Goal: Navigation & Orientation: Find specific page/section

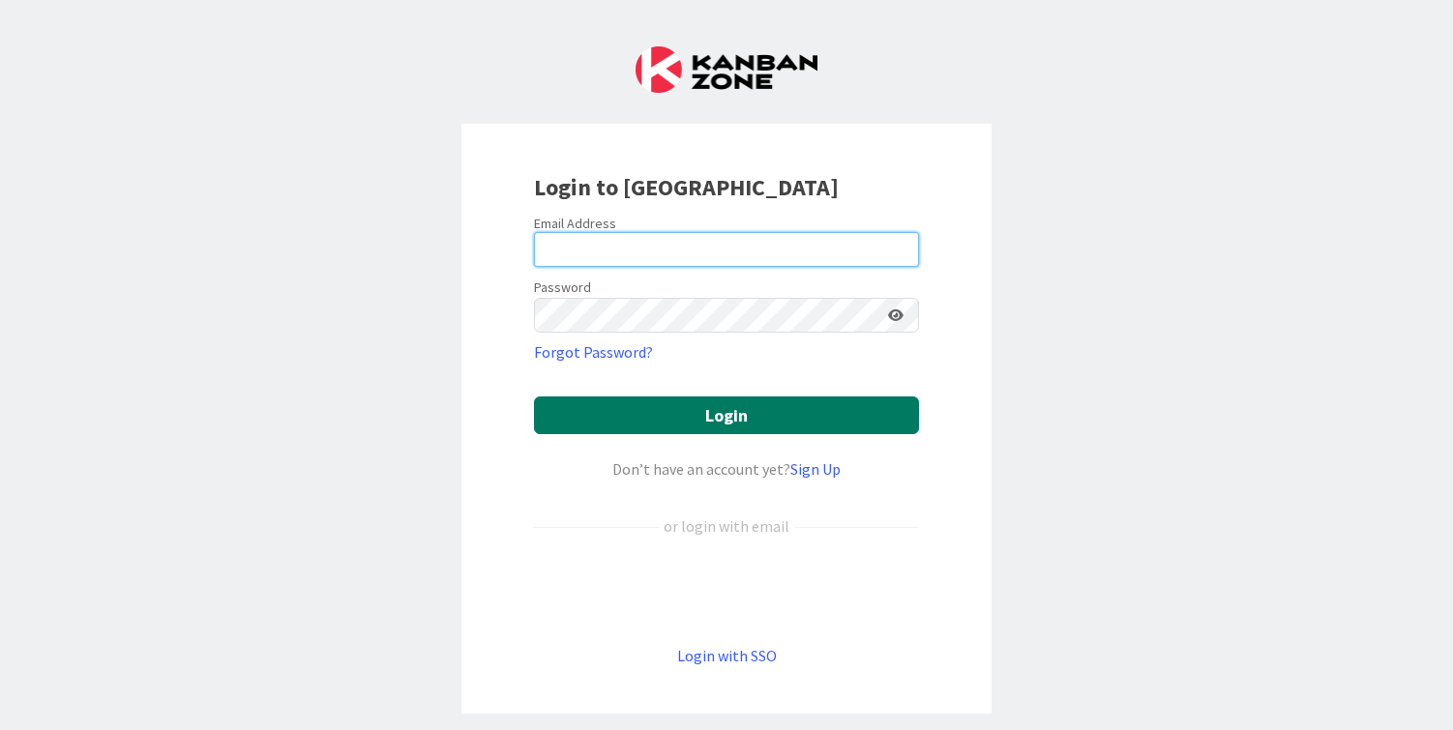
type input "cameron@hyperdriveagile.com"
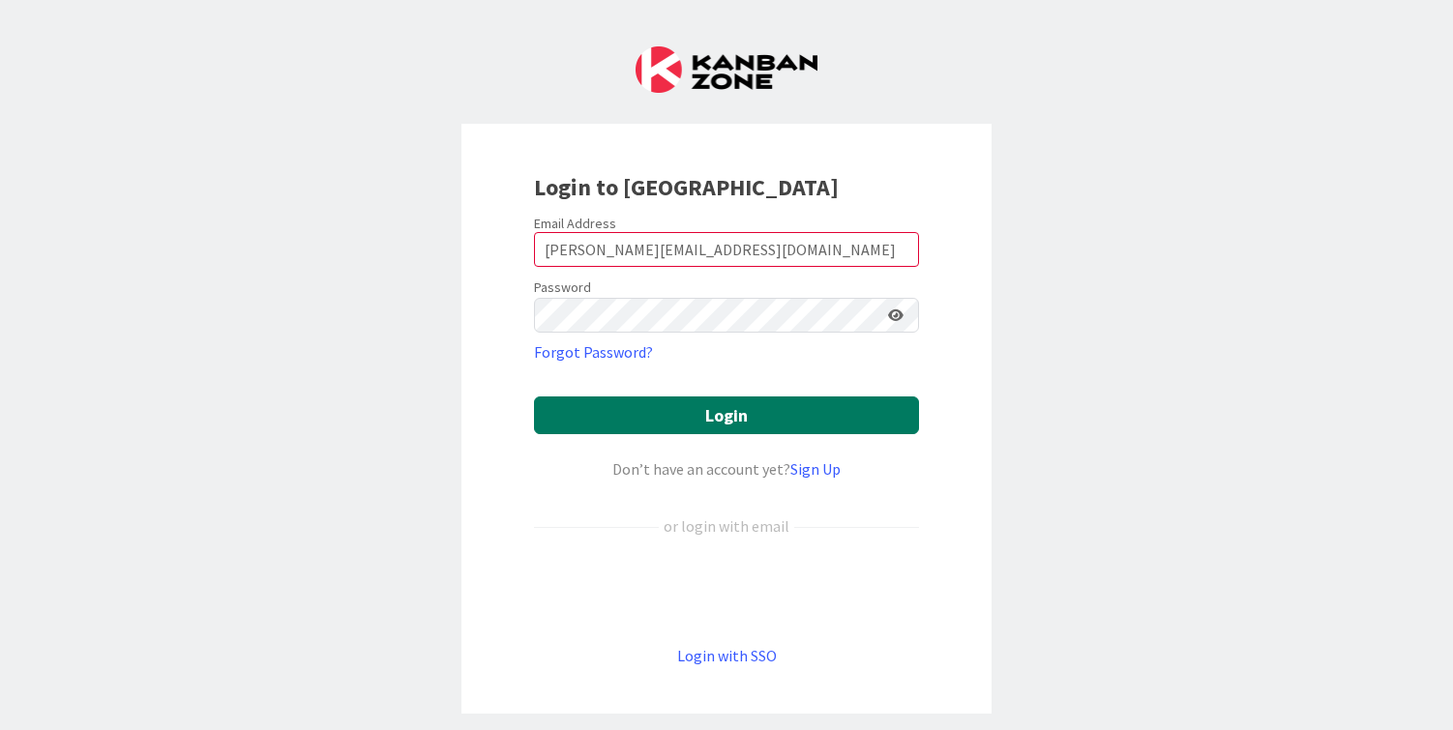
click at [719, 415] on button "Login" at bounding box center [726, 416] width 385 height 38
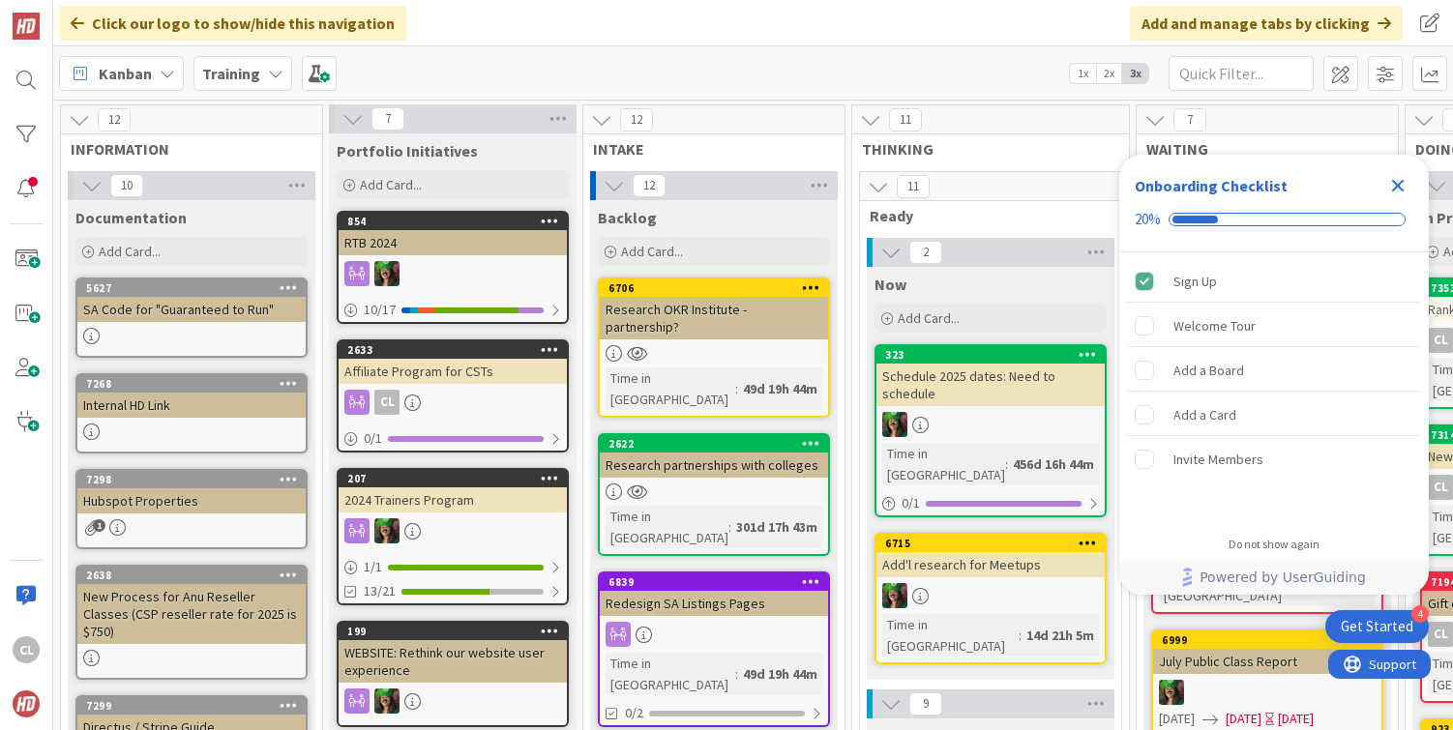
click at [1386, 188] on icon "Close Checklist" at bounding box center [1397, 185] width 23 height 23
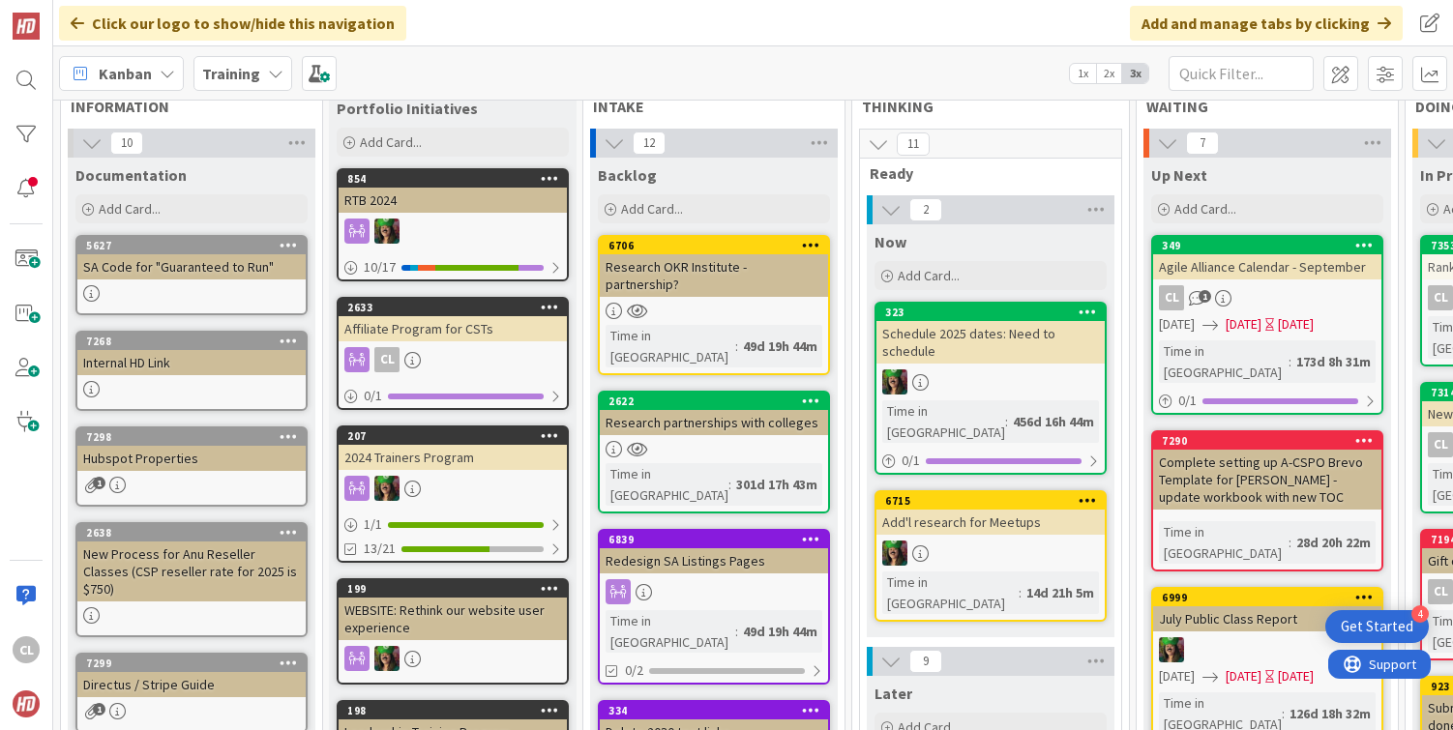
scroll to position [40, 0]
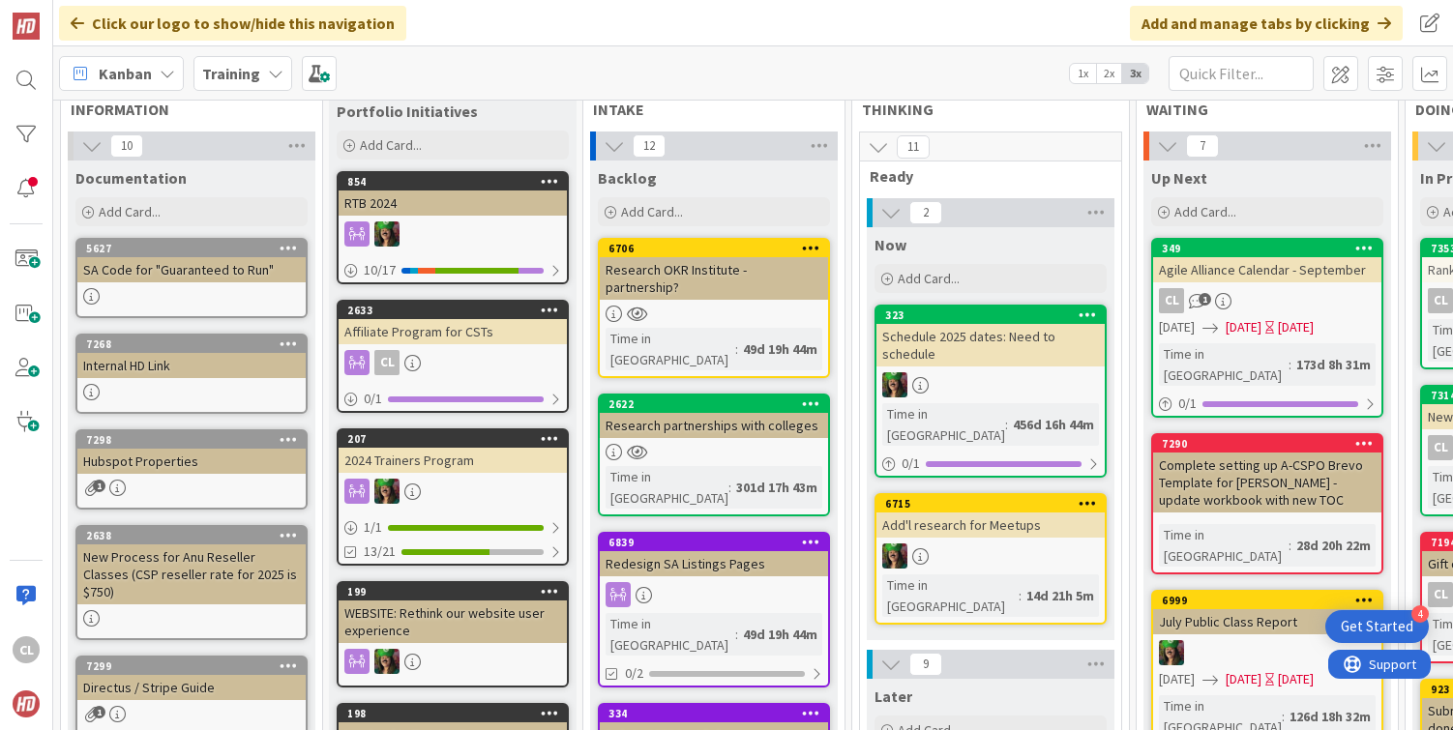
click at [615, 143] on icon at bounding box center [614, 145] width 21 height 21
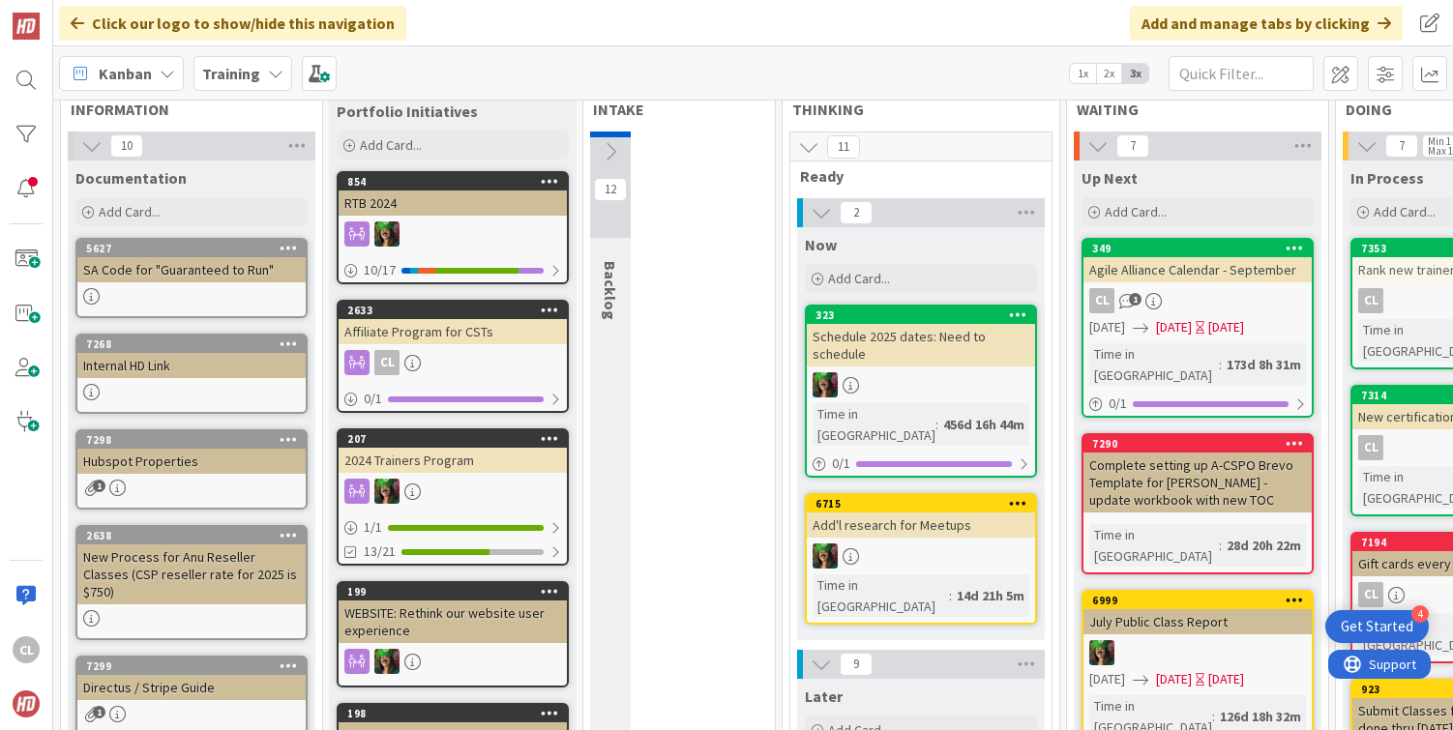
click at [615, 143] on icon at bounding box center [610, 151] width 21 height 21
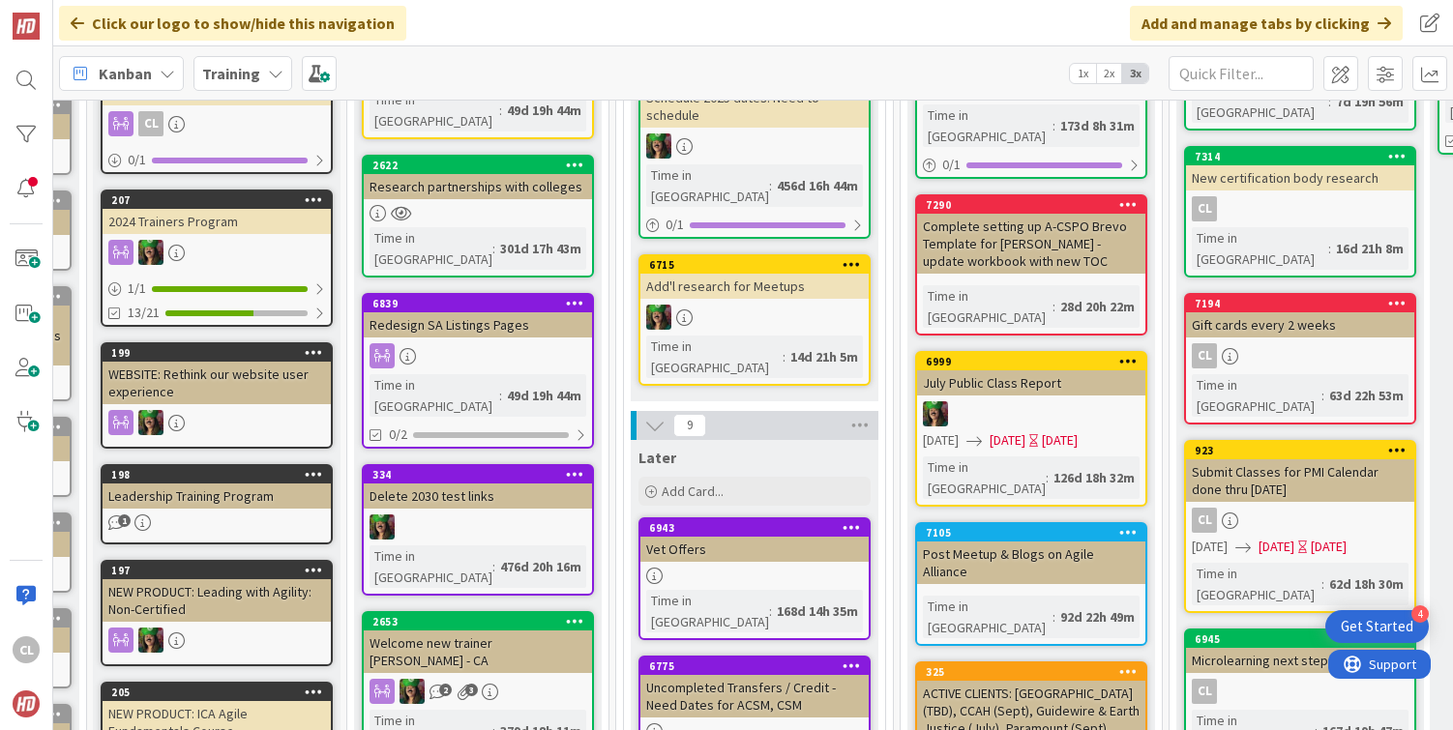
scroll to position [0, 236]
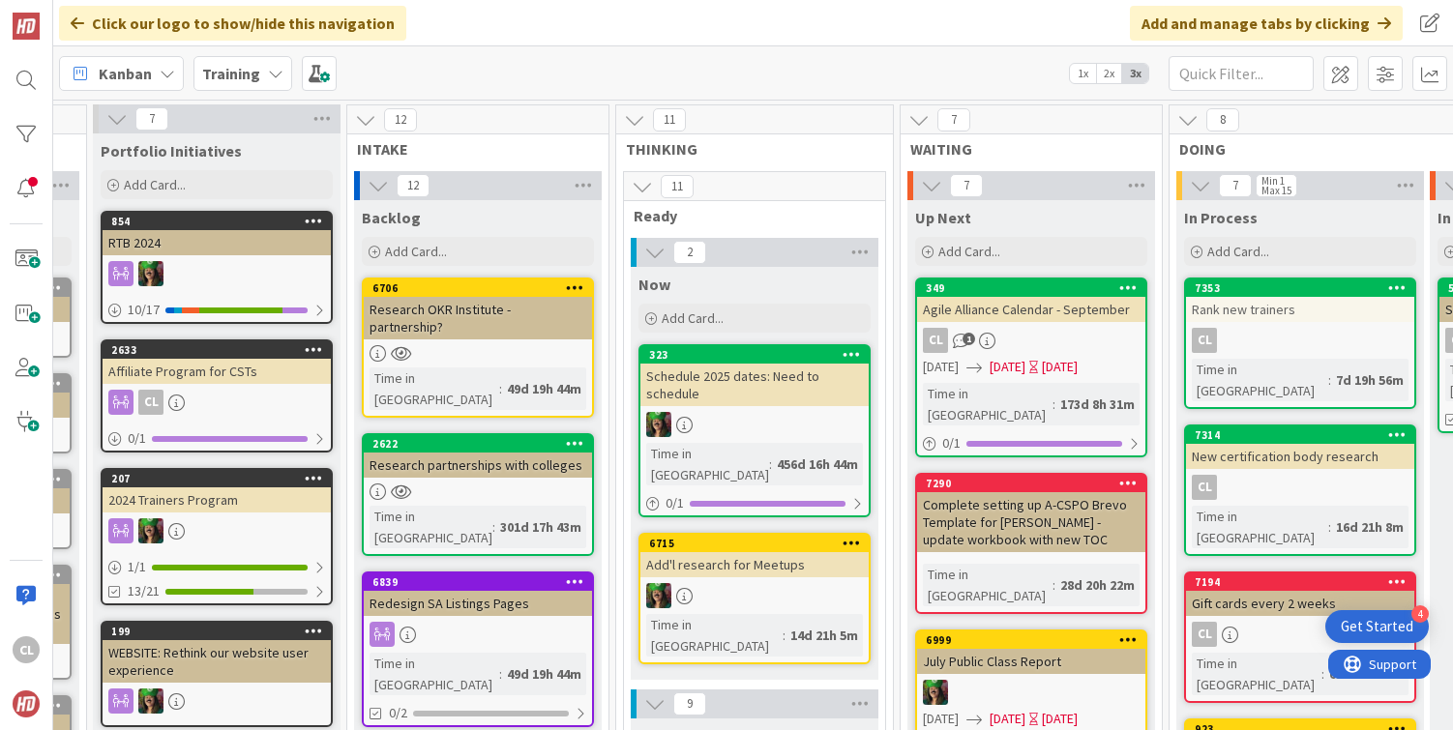
click at [232, 75] on b "Training" at bounding box center [231, 73] width 58 height 19
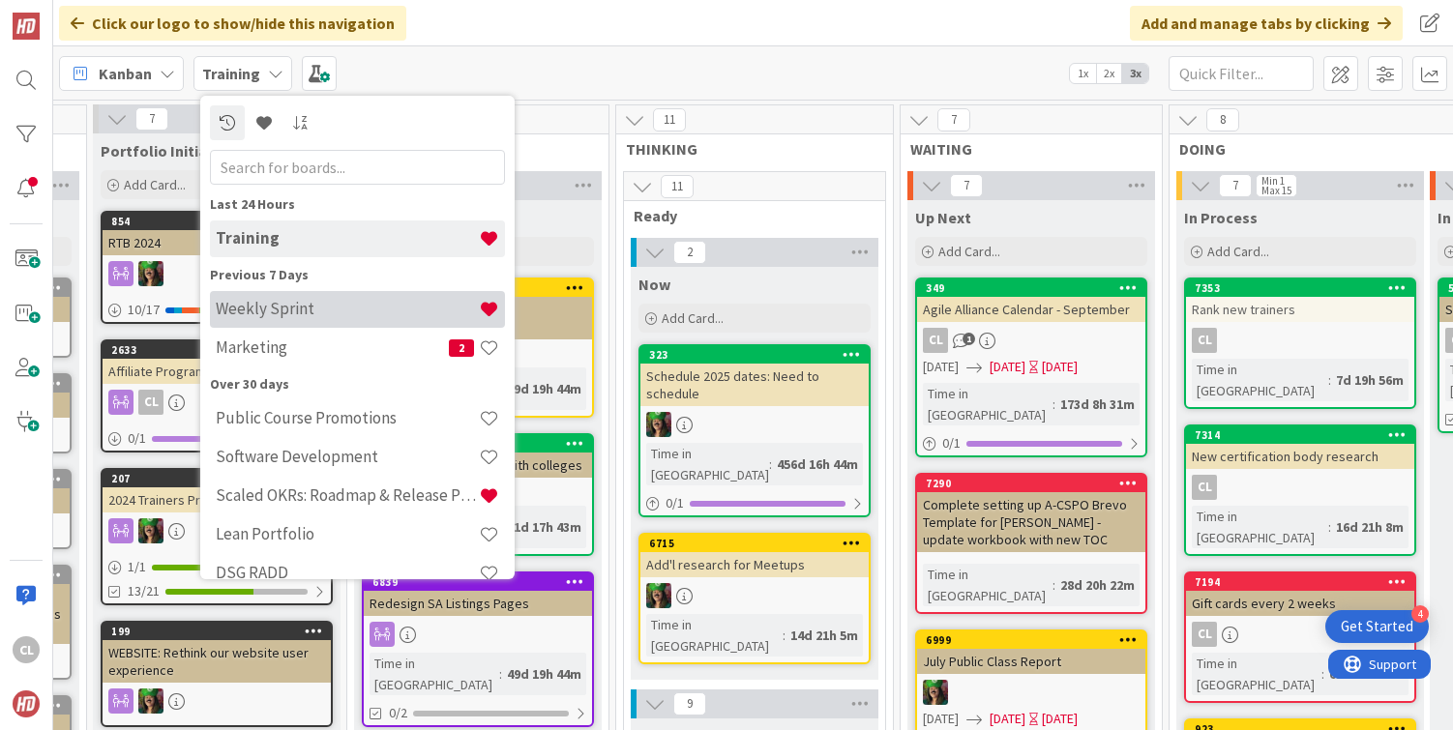
click at [299, 306] on h4 "Weekly Sprint" at bounding box center [347, 308] width 263 height 19
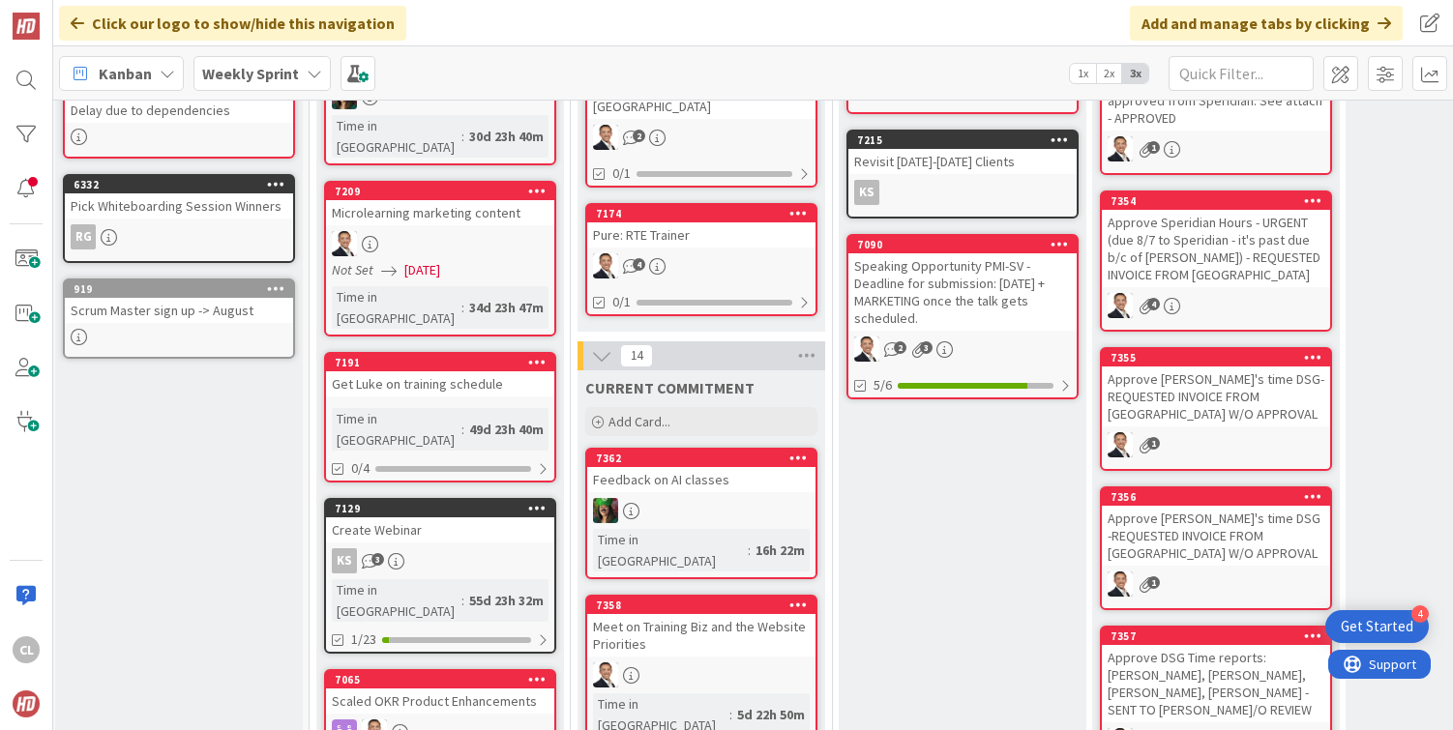
scroll to position [0, 5]
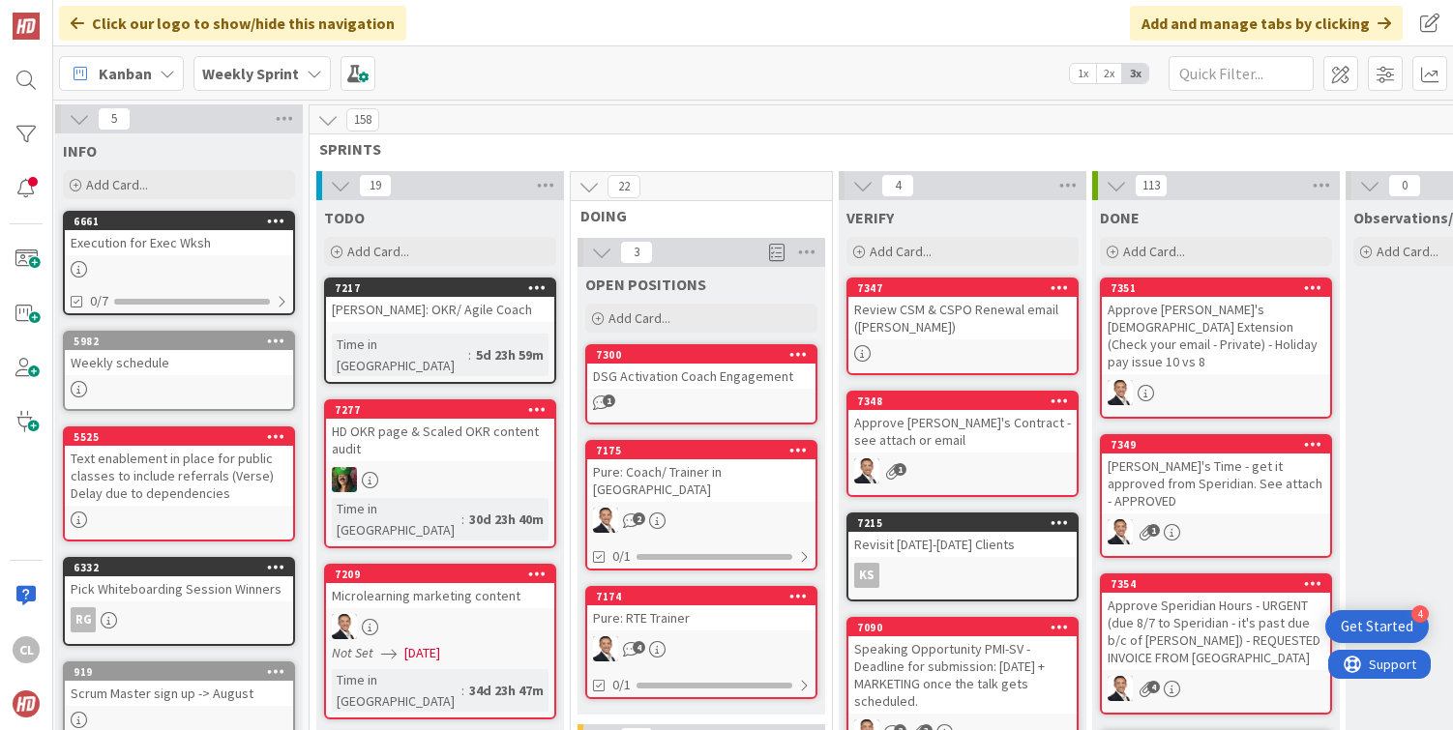
click at [577, 155] on span "SPRINTS" at bounding box center [947, 148] width 1257 height 19
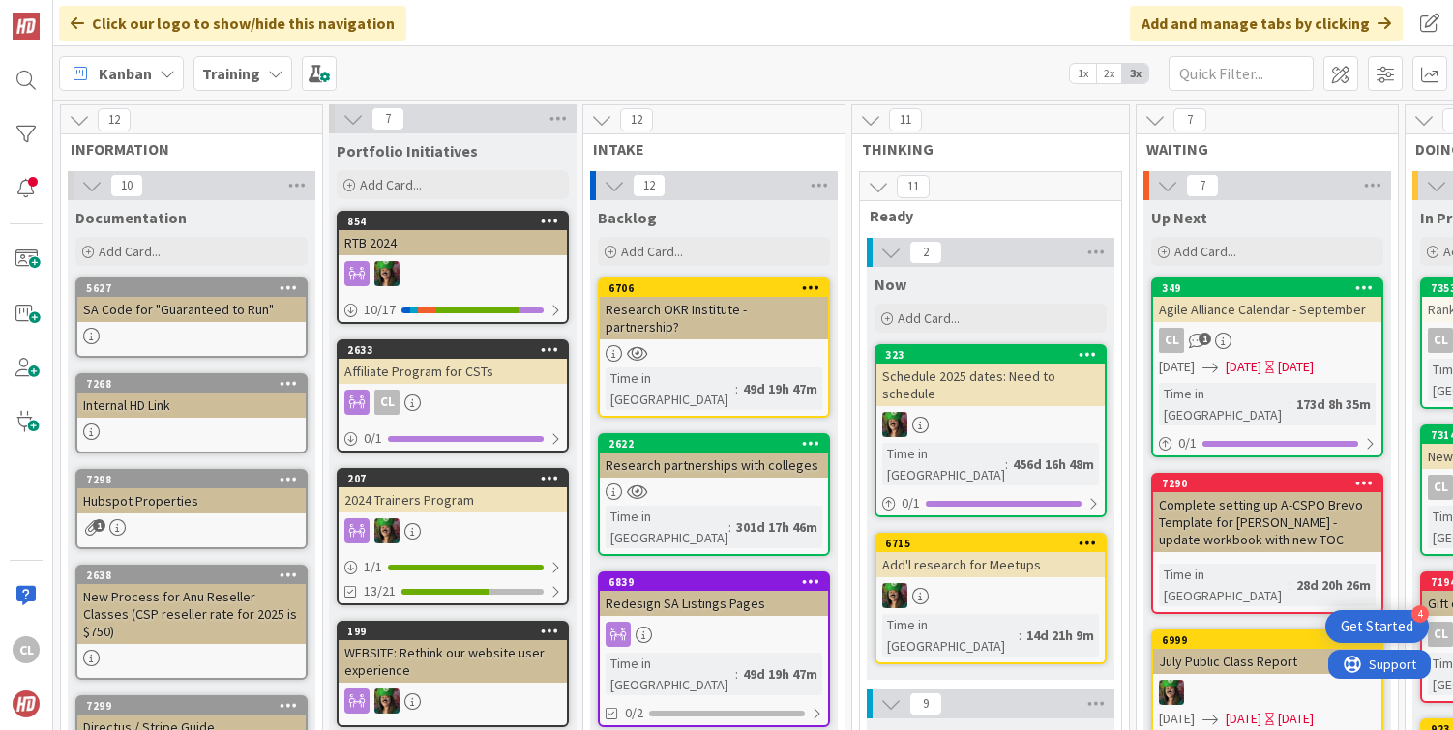
click at [238, 74] on b "Training" at bounding box center [231, 73] width 58 height 19
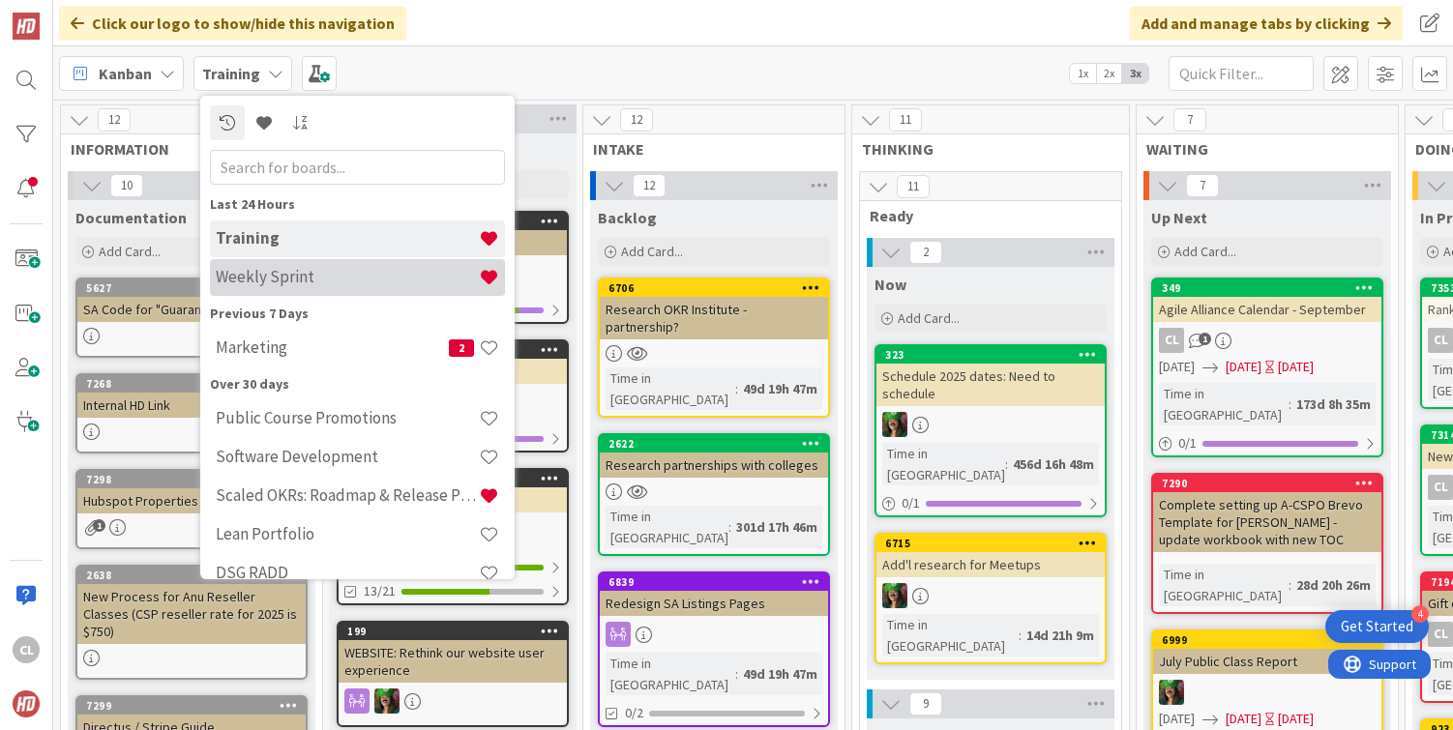
click at [316, 281] on h4 "Weekly Sprint" at bounding box center [347, 276] width 263 height 19
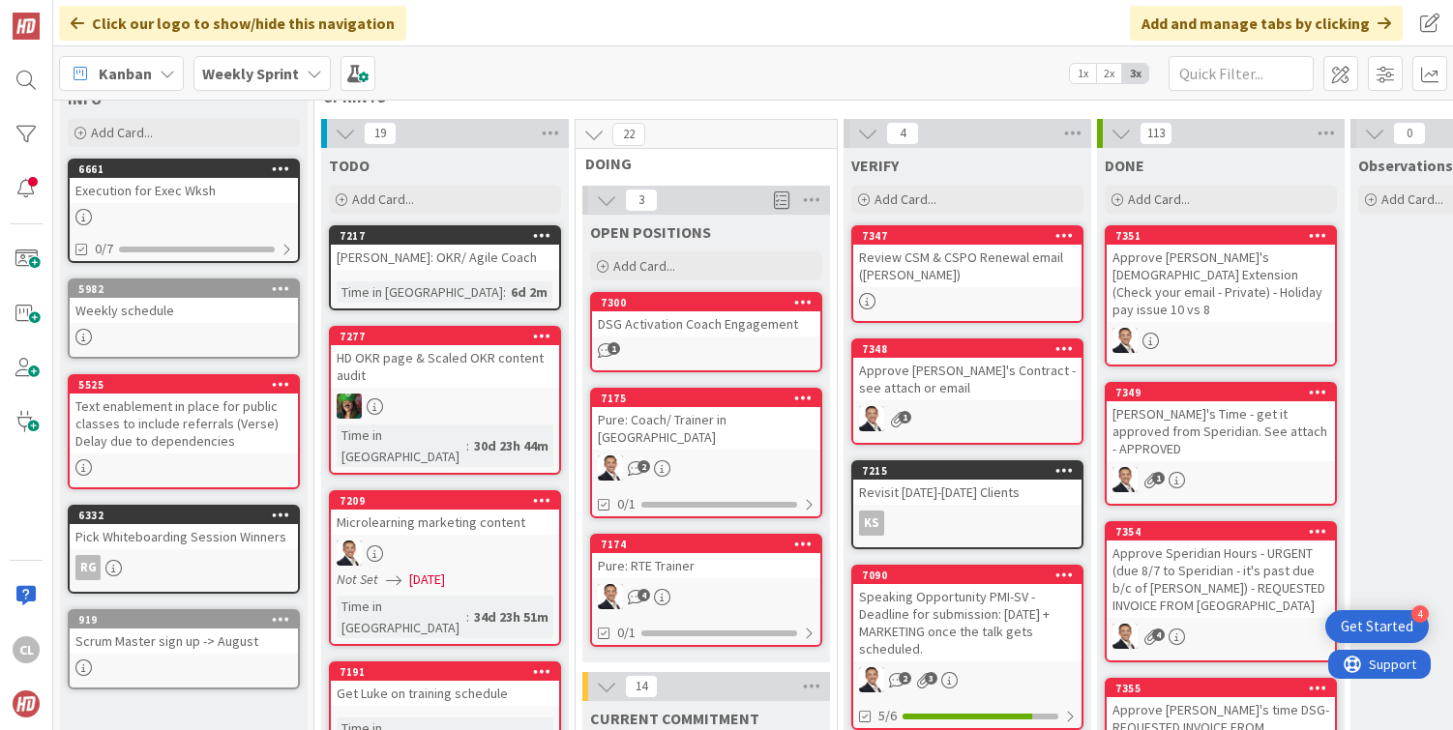
scroll to position [61, 2]
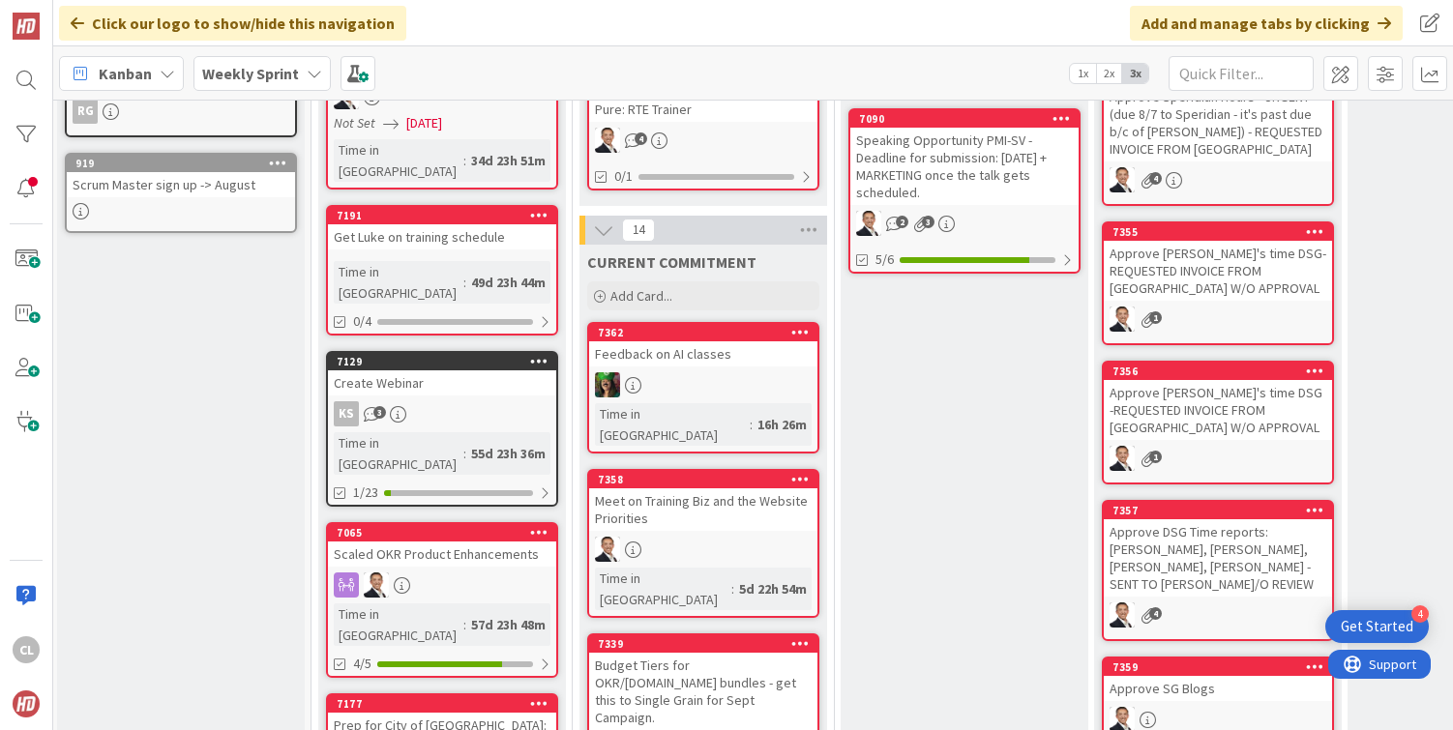
scroll to position [506, 3]
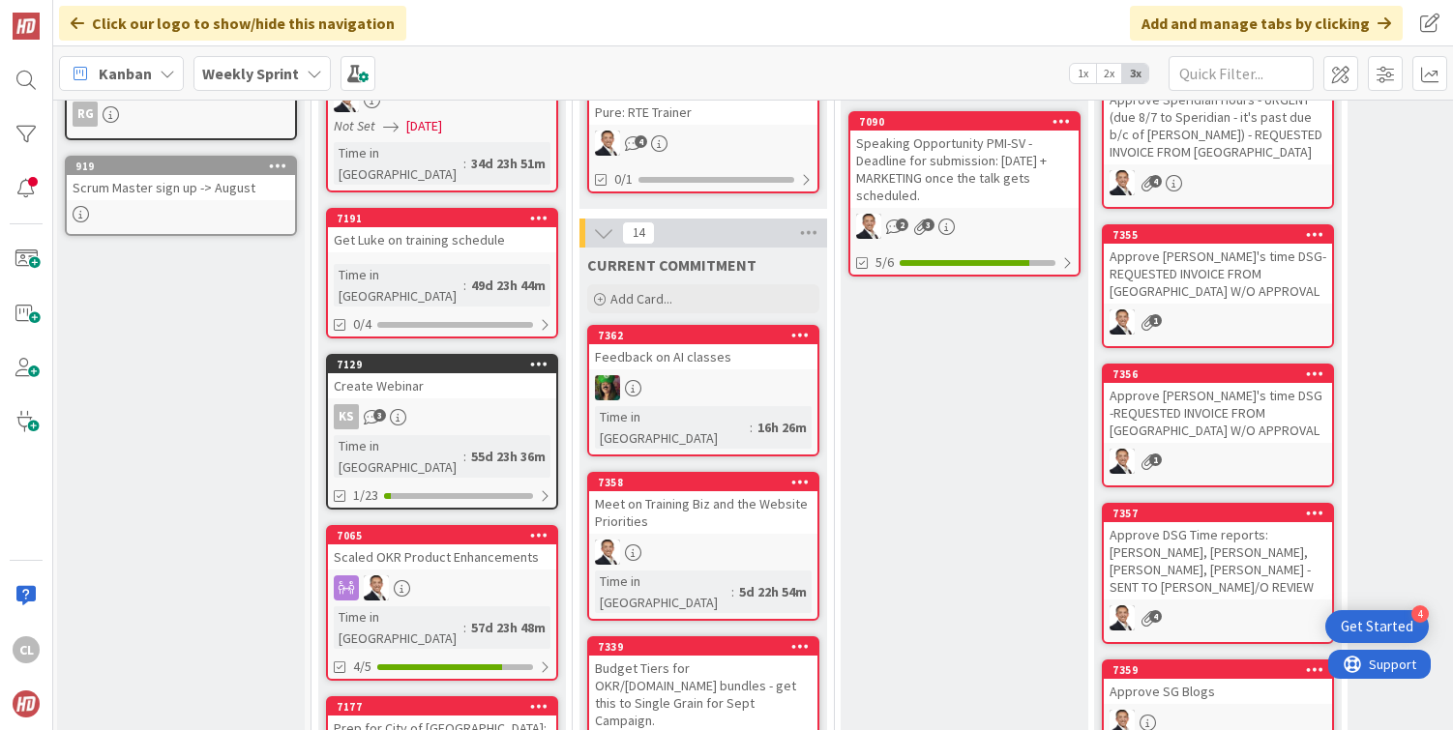
click at [699, 375] on div at bounding box center [703, 387] width 228 height 25
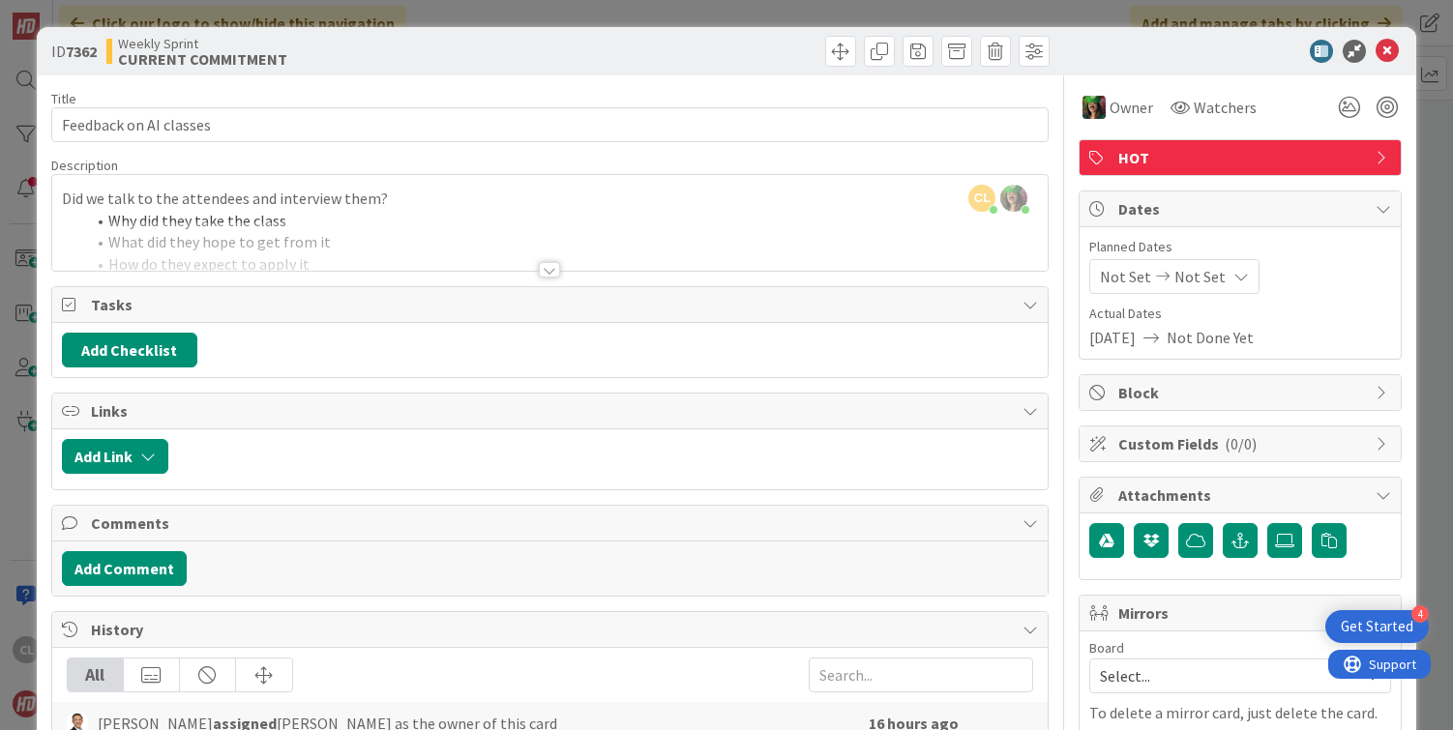
click at [496, 256] on div at bounding box center [550, 246] width 996 height 49
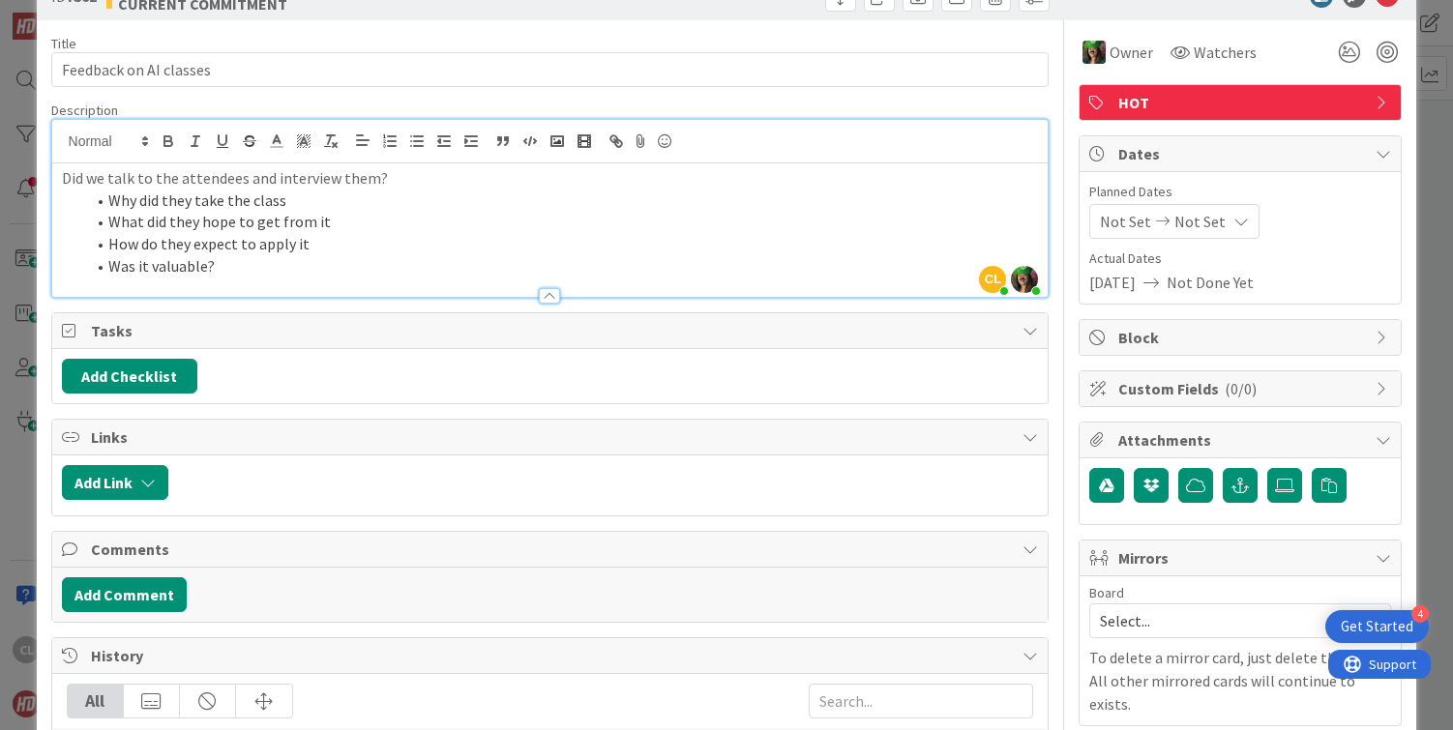
scroll to position [52, 0]
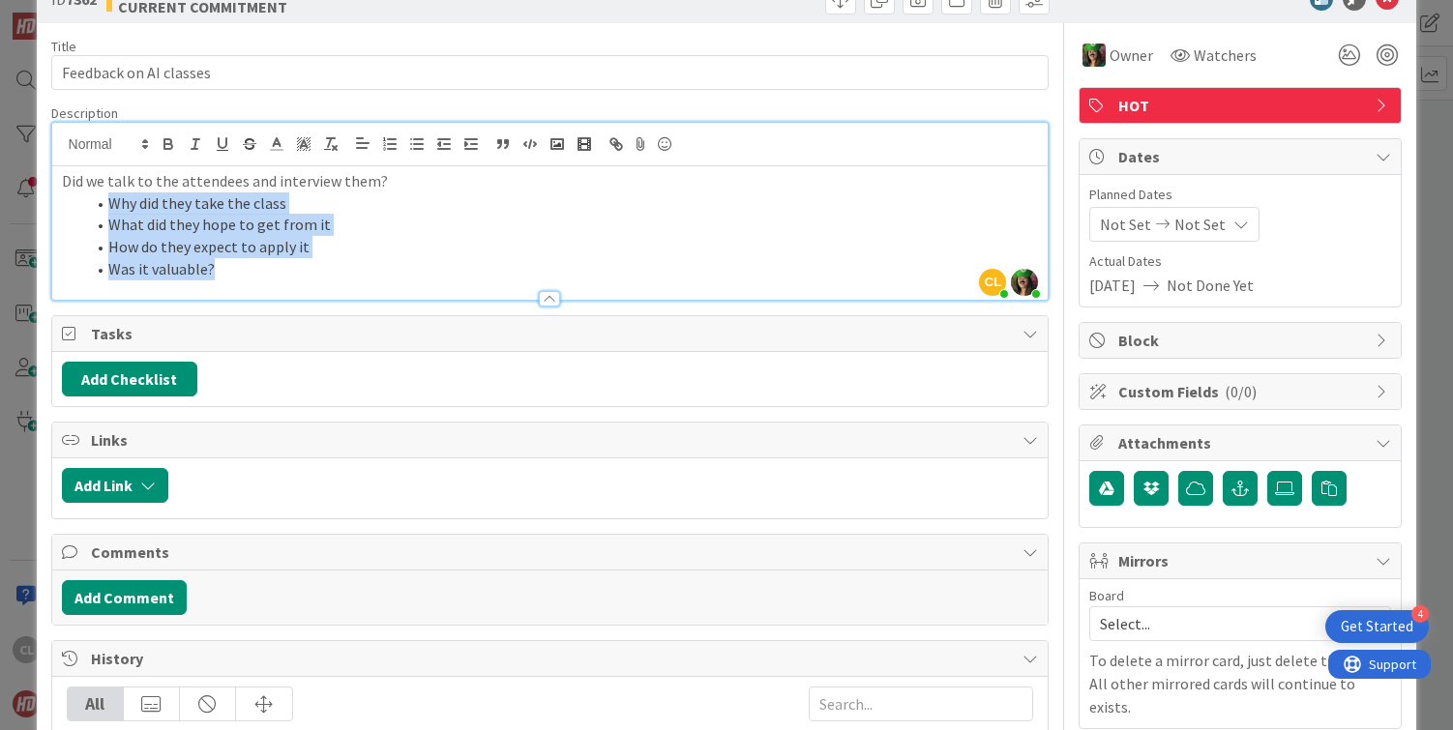
drag, startPoint x: 376, startPoint y: 274, endPoint x: 83, endPoint y: 207, distance: 300.6
click at [83, 207] on ol "Why did they take the class What did they hope to get from it How do they expec…" at bounding box center [550, 237] width 977 height 88
click at [188, 246] on li "How do they expect to apply it" at bounding box center [562, 247] width 954 height 22
drag, startPoint x: 251, startPoint y: 255, endPoint x: 113, endPoint y: 195, distance: 149.9
click at [113, 195] on ol "Why did they take the class What did they hope to get from it How do they expec…" at bounding box center [550, 237] width 977 height 88
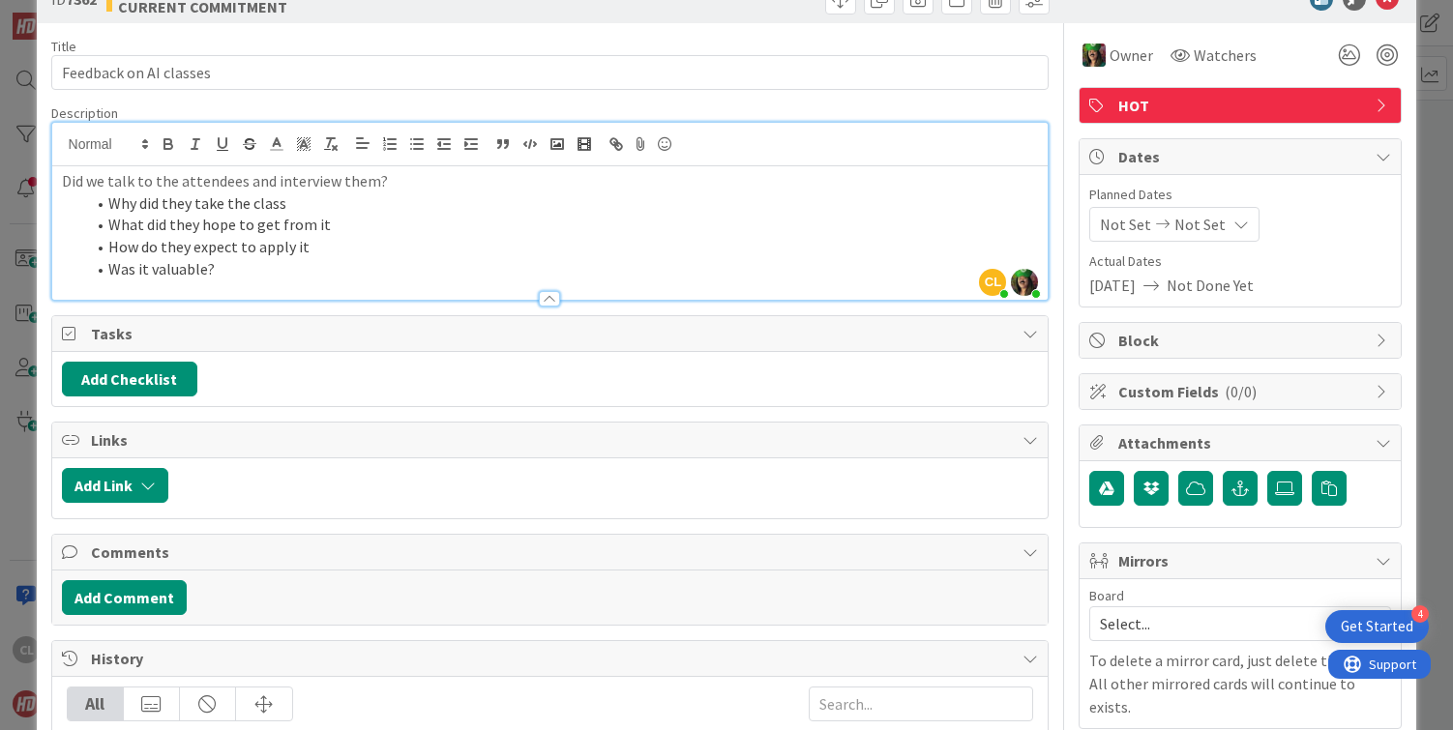
click at [303, 241] on li "How do they expect to apply it" at bounding box center [562, 247] width 954 height 22
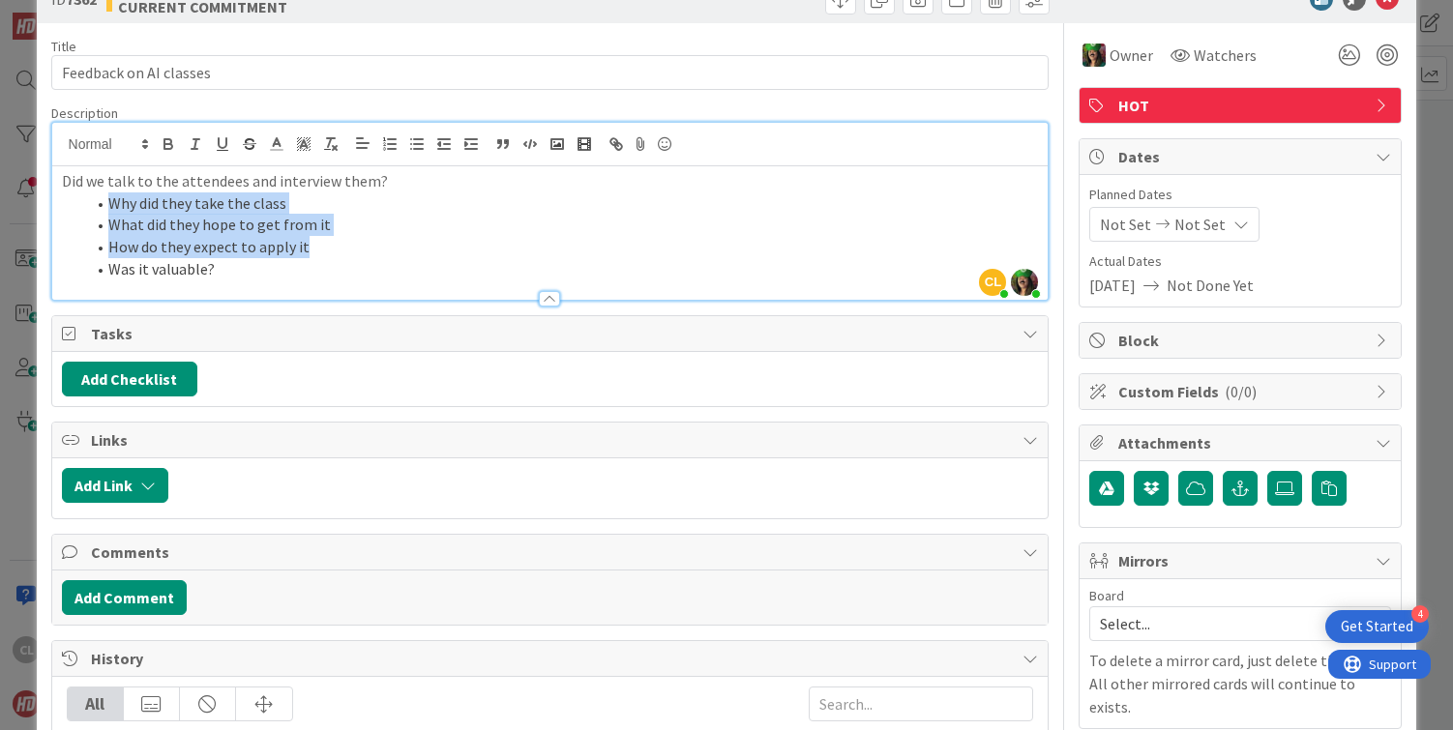
drag, startPoint x: 320, startPoint y: 249, endPoint x: 96, endPoint y: 198, distance: 230.0
click at [96, 198] on ol "Why did they take the class What did they hope to get from it How do they expec…" at bounding box center [550, 237] width 977 height 88
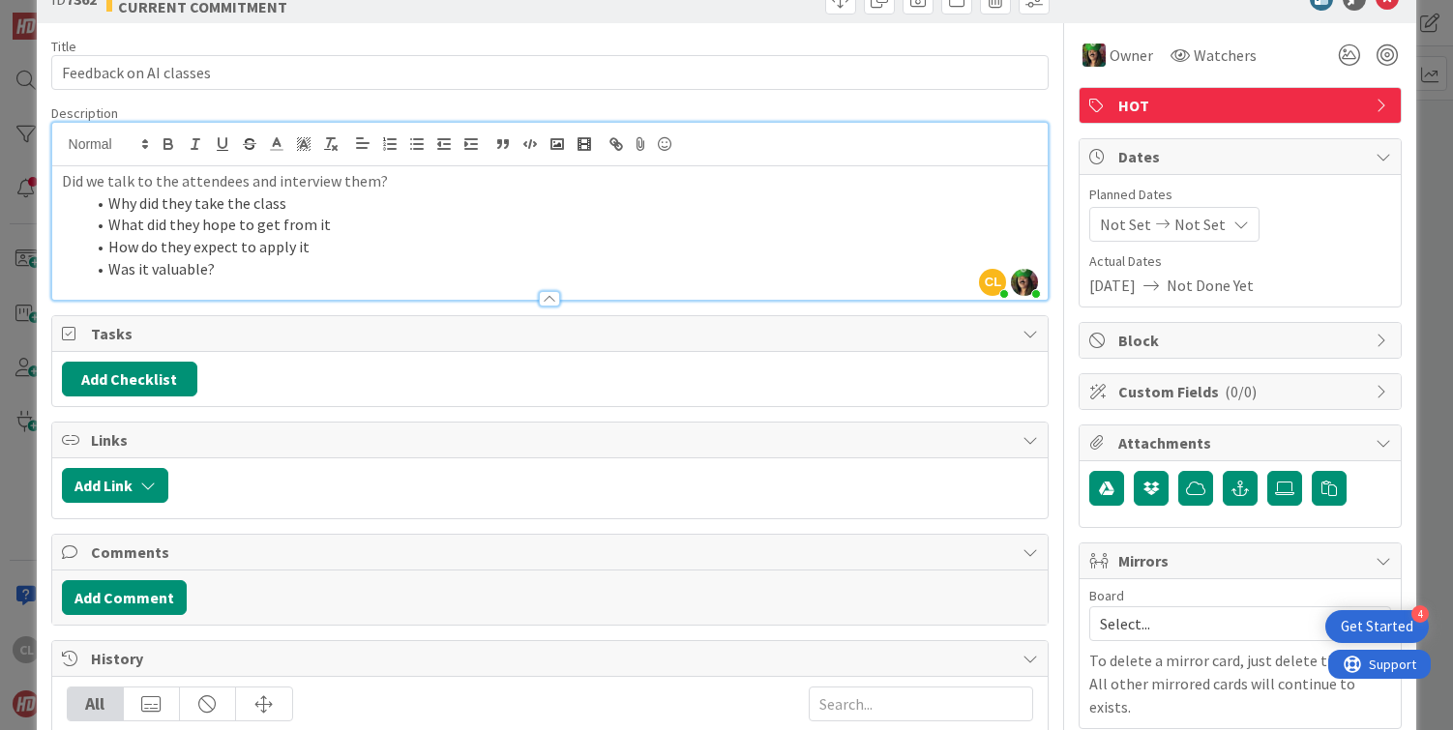
click at [256, 269] on li "Was it valuable?" at bounding box center [562, 269] width 954 height 22
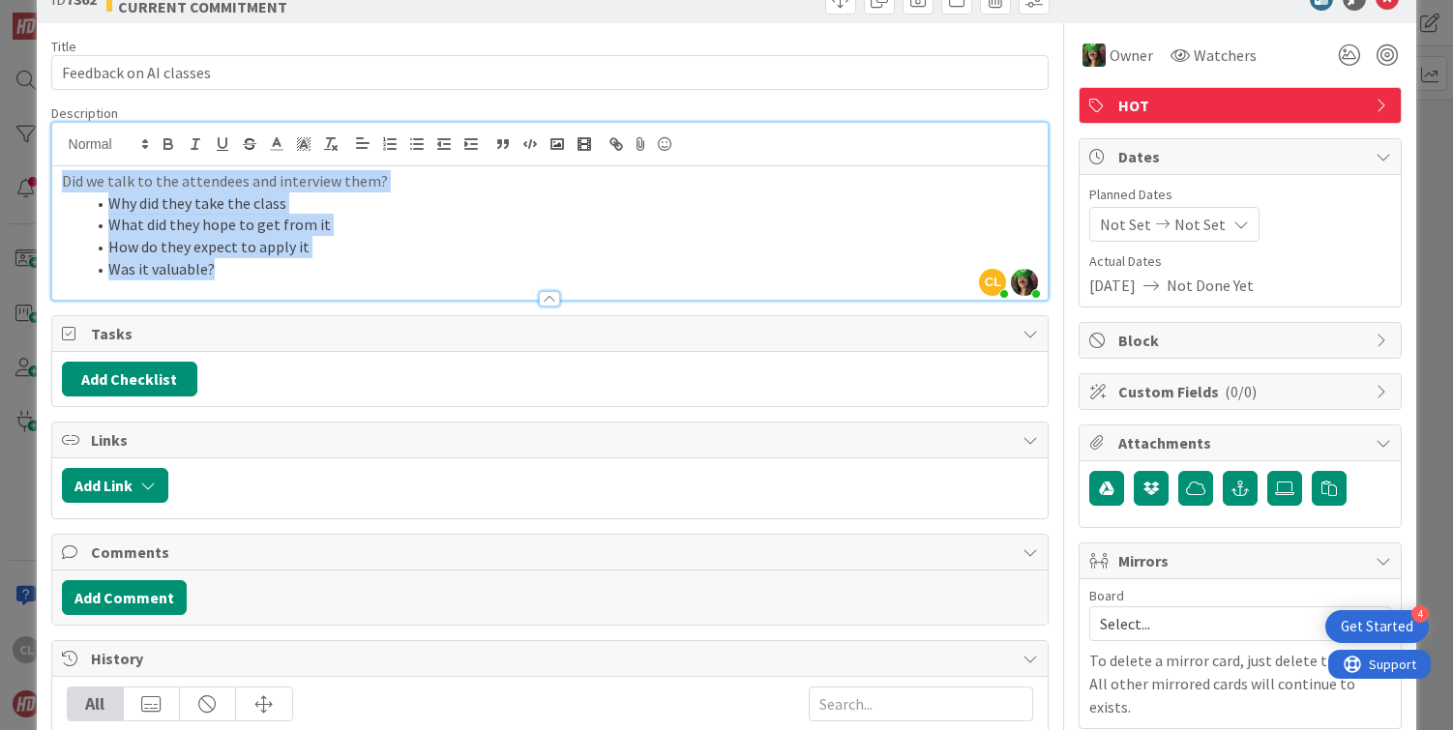
drag, startPoint x: 256, startPoint y: 269, endPoint x: 45, endPoint y: 177, distance: 230.1
click at [45, 177] on div "ID 7362 Weekly Sprint CURRENT COMMITMENT Title 23 / 128 Feedback on AI classes …" at bounding box center [727, 496] width 1381 height 1042
click at [182, 223] on li "What did they hope to get from it" at bounding box center [562, 225] width 954 height 22
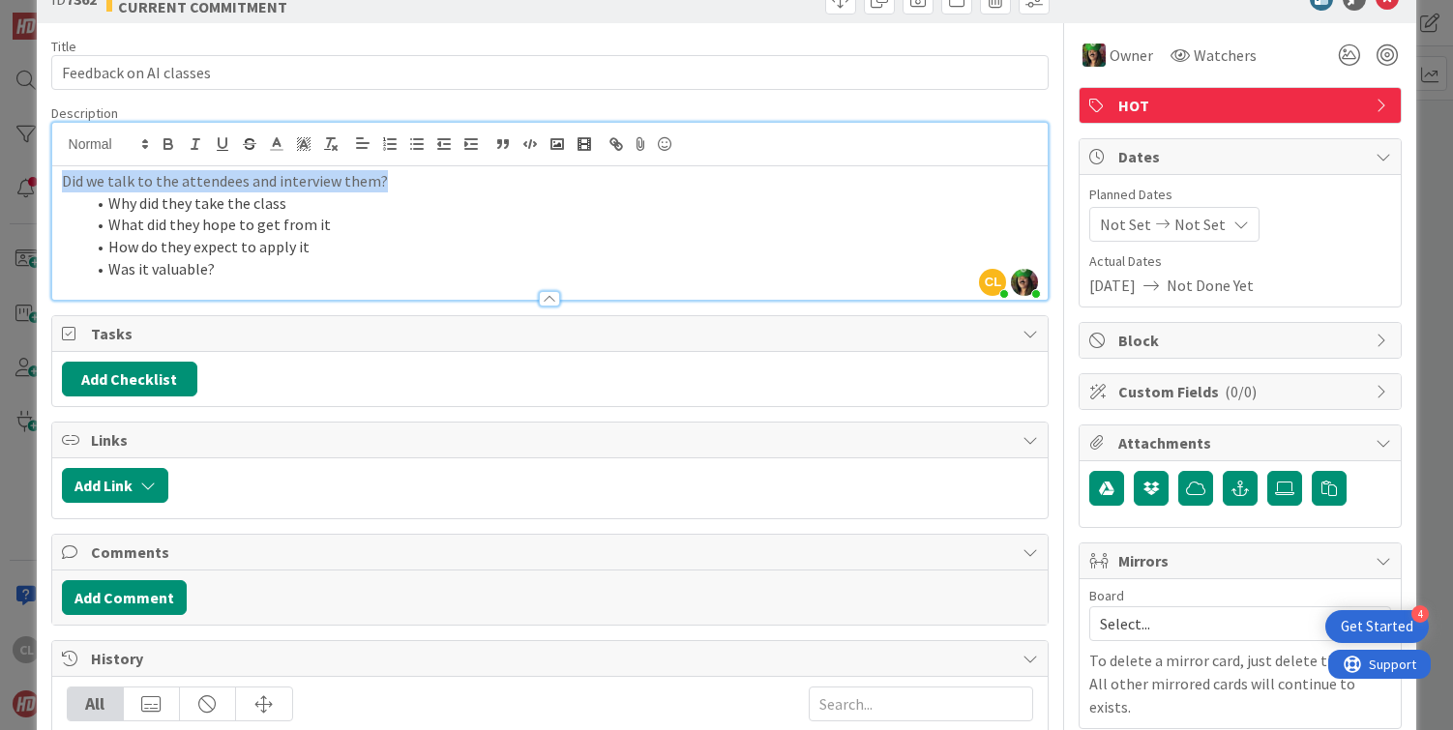
drag, startPoint x: 407, startPoint y: 191, endPoint x: 22, endPoint y: 177, distance: 385.3
click at [22, 177] on div "ID 7362 Weekly Sprint CURRENT COMMITMENT Title 23 / 128 Feedback on AI classes …" at bounding box center [726, 365] width 1453 height 730
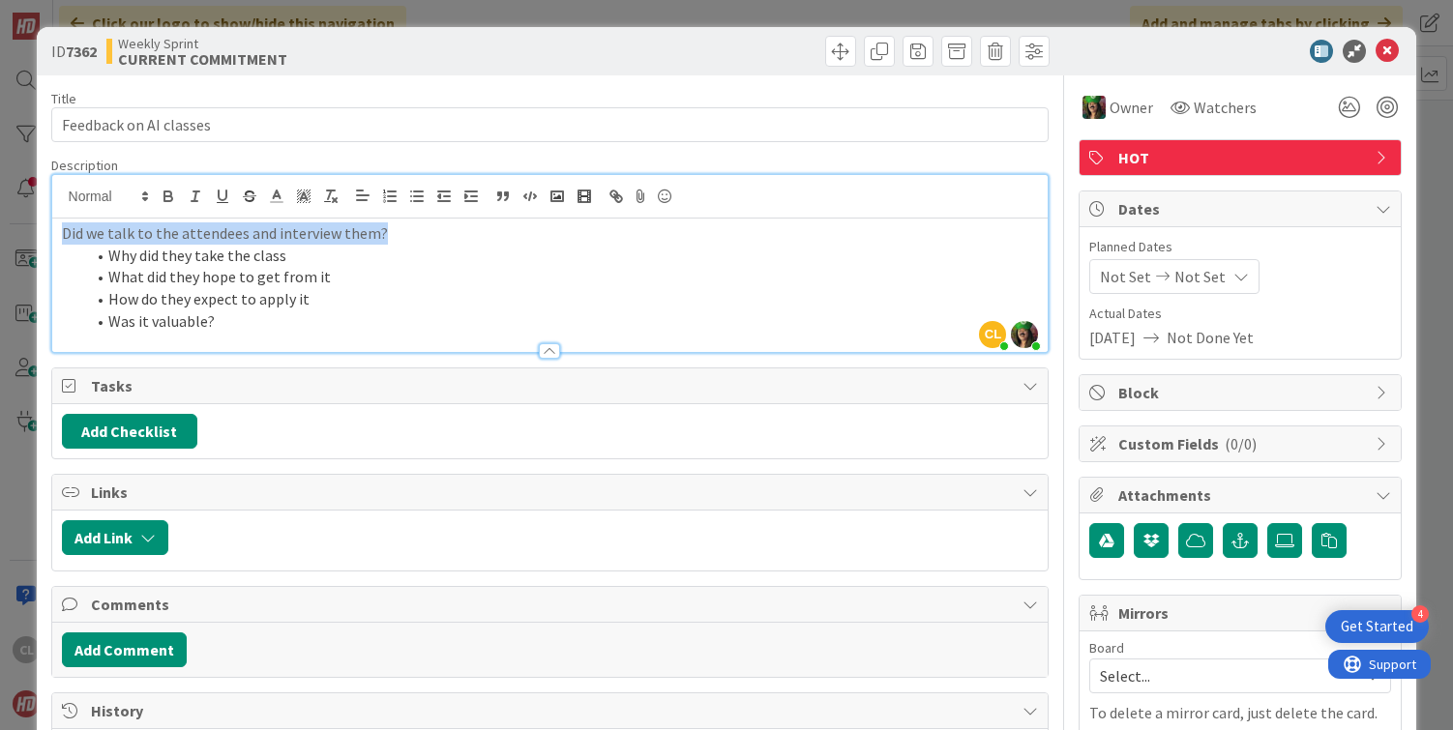
click at [211, 320] on li "Was it valuable?" at bounding box center [562, 322] width 954 height 22
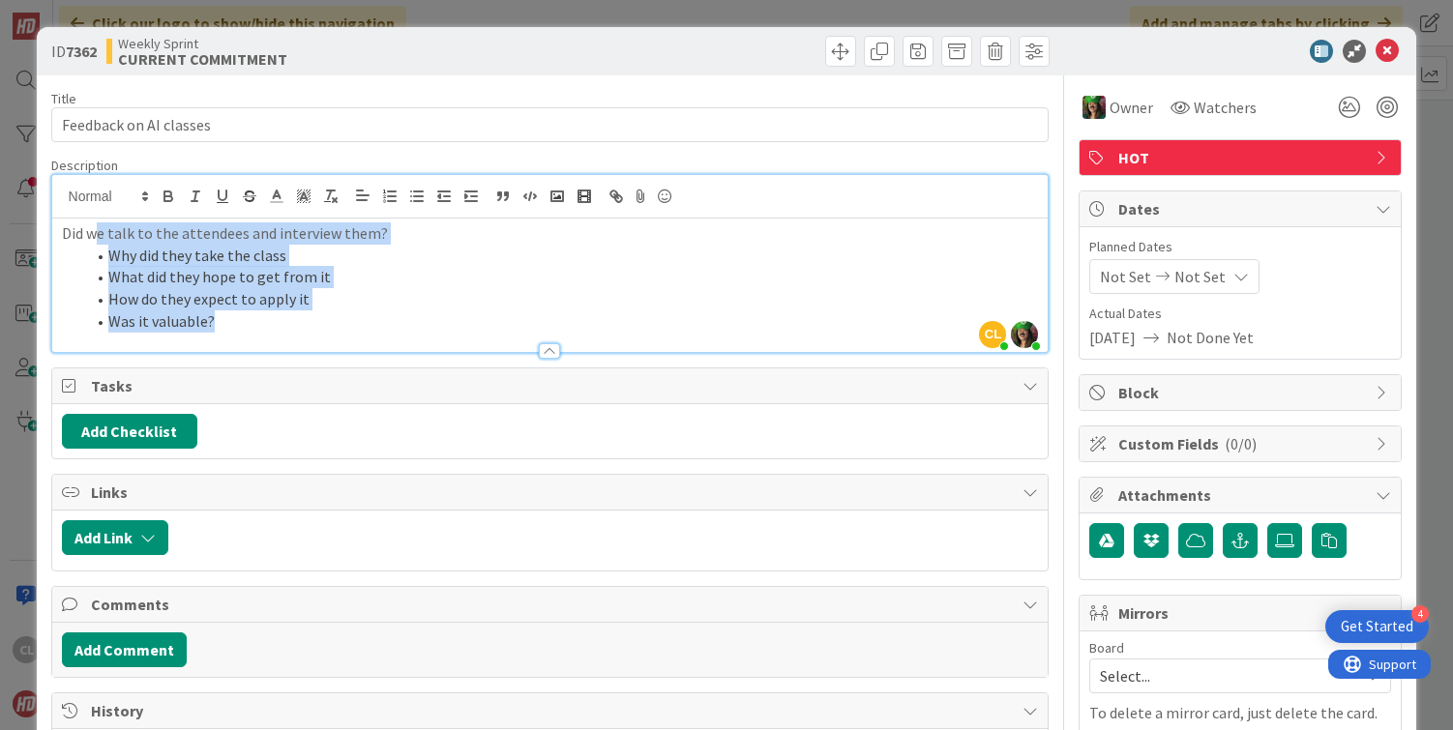
drag, startPoint x: 232, startPoint y: 325, endPoint x: 94, endPoint y: 230, distance: 167.7
click at [94, 230] on div "Did we talk to the attendees and interview them? Why did they take the class Wh…" at bounding box center [550, 286] width 996 height 134
click at [163, 249] on li "Why did they take the class" at bounding box center [562, 256] width 954 height 22
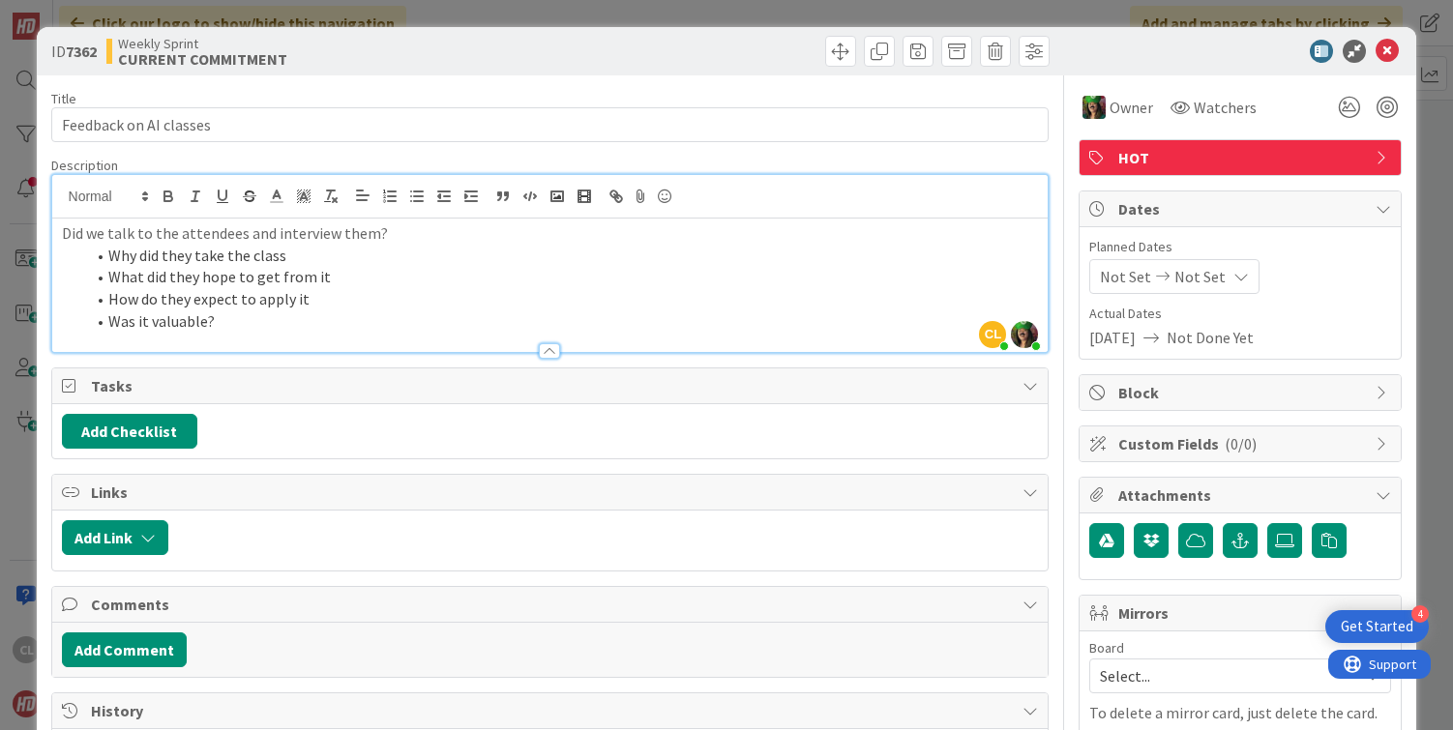
click at [393, 237] on p "Did we talk to the attendees and interview them?" at bounding box center [550, 234] width 977 height 22
click at [340, 298] on li "How do they expect to apply it" at bounding box center [562, 299] width 954 height 22
click at [341, 298] on li "How do they expect to apply it" at bounding box center [562, 299] width 954 height 22
click at [444, 254] on li "Why did they take the class" at bounding box center [562, 256] width 954 height 22
click at [435, 281] on li "What did they hope to get from it" at bounding box center [562, 277] width 954 height 22
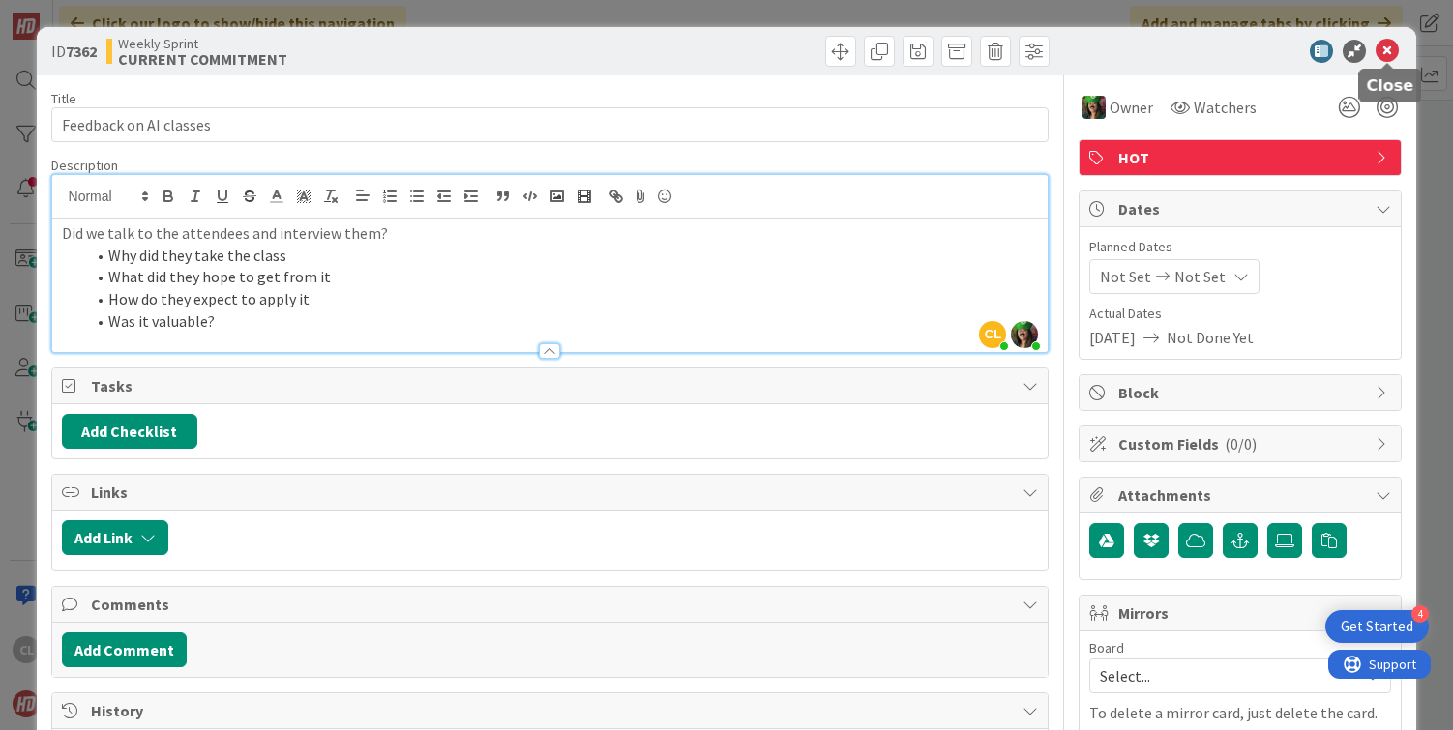
click at [1384, 50] on icon at bounding box center [1387, 51] width 23 height 23
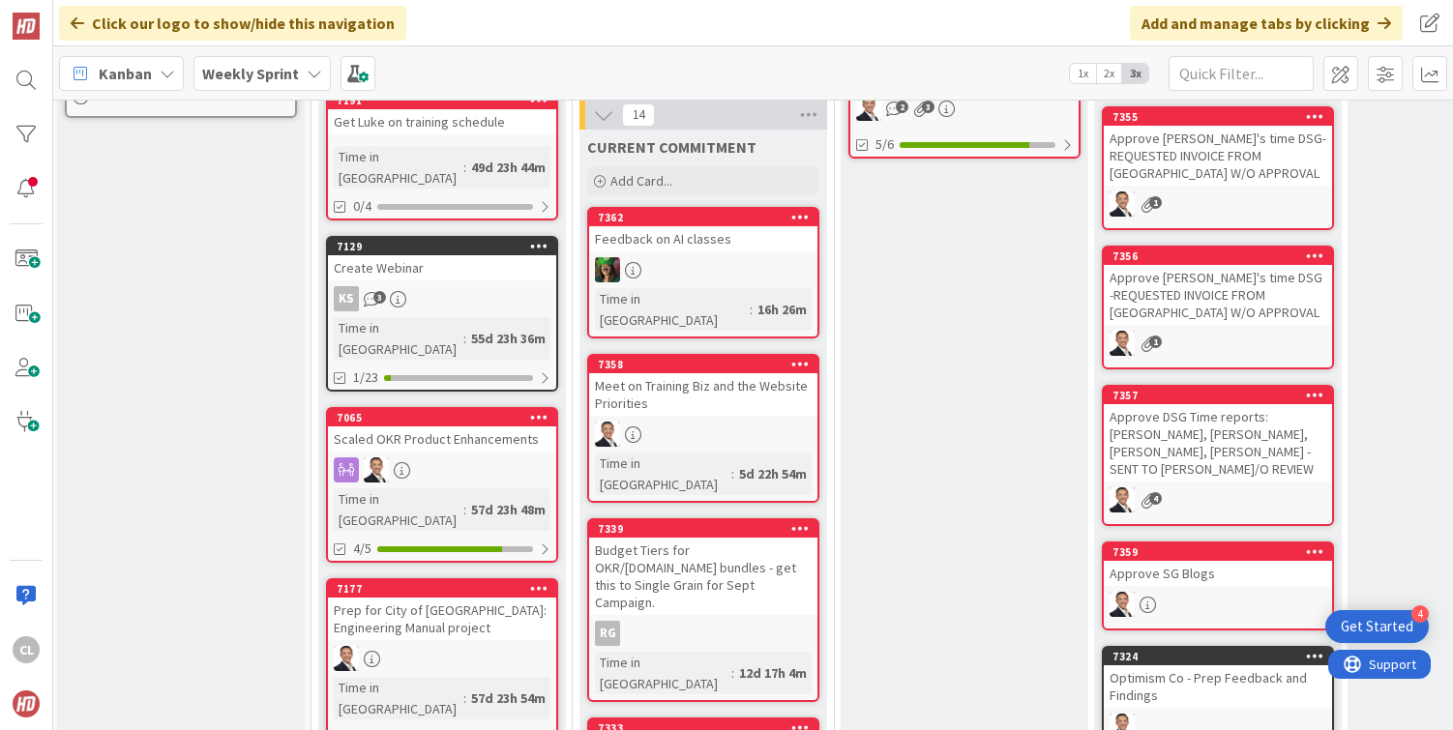
scroll to position [634, 3]
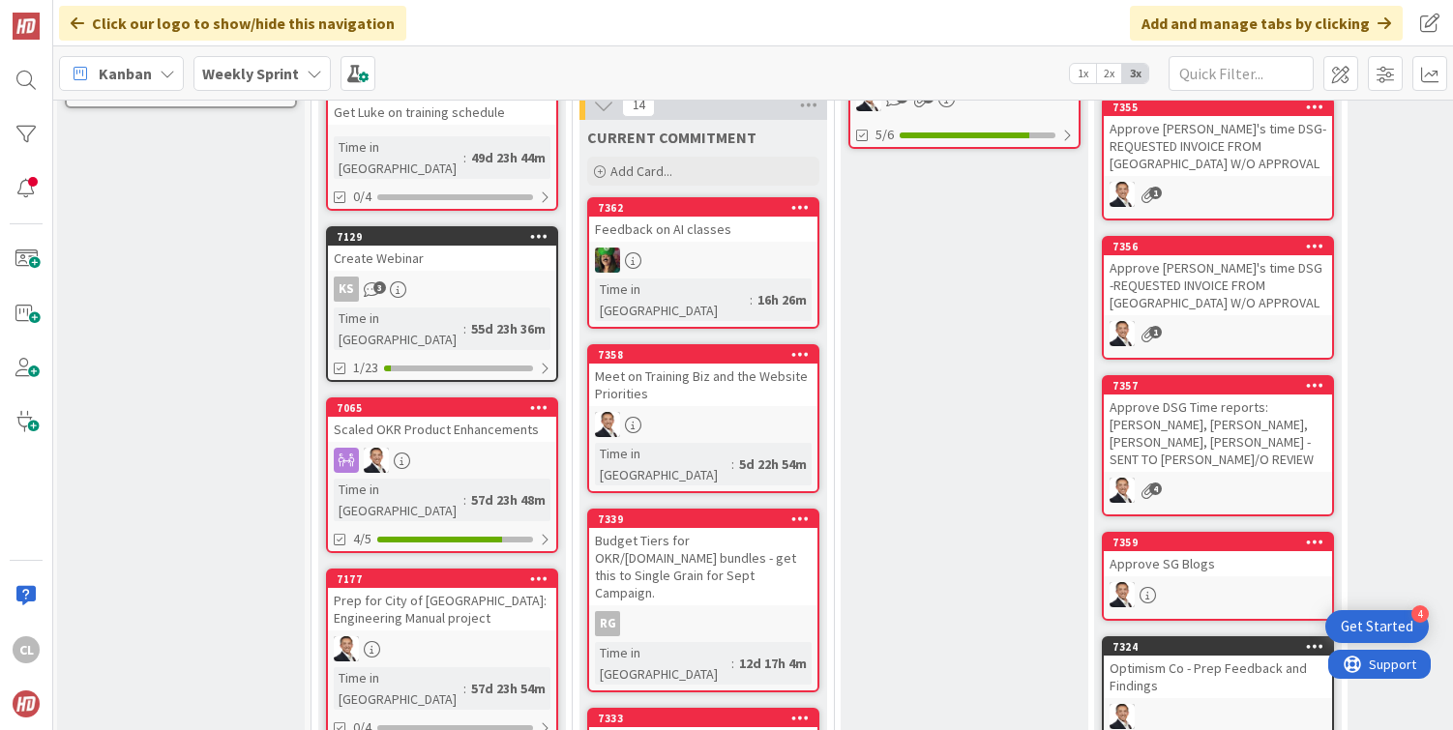
click at [732, 364] on div "Meet on Training Biz and the Website Priorities" at bounding box center [703, 385] width 228 height 43
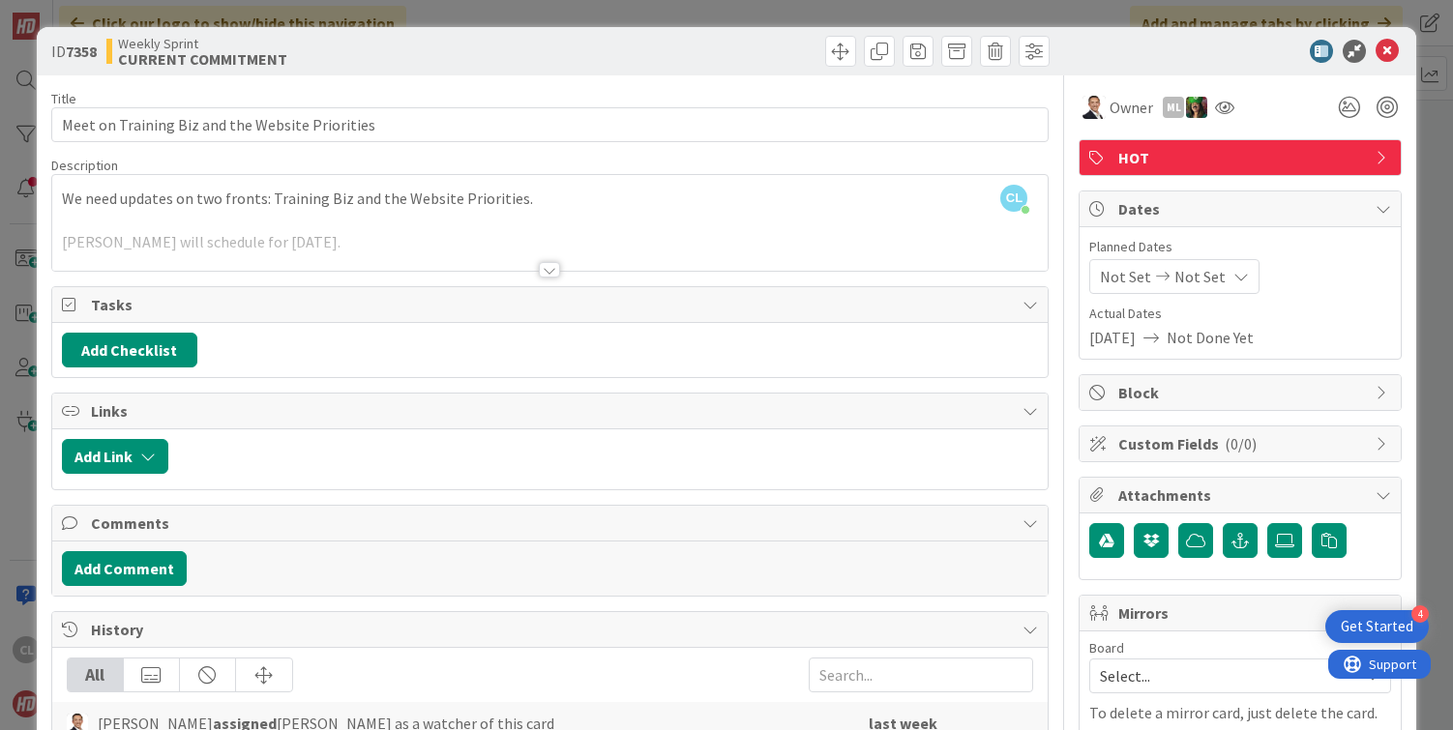
click at [584, 239] on div at bounding box center [550, 246] width 996 height 49
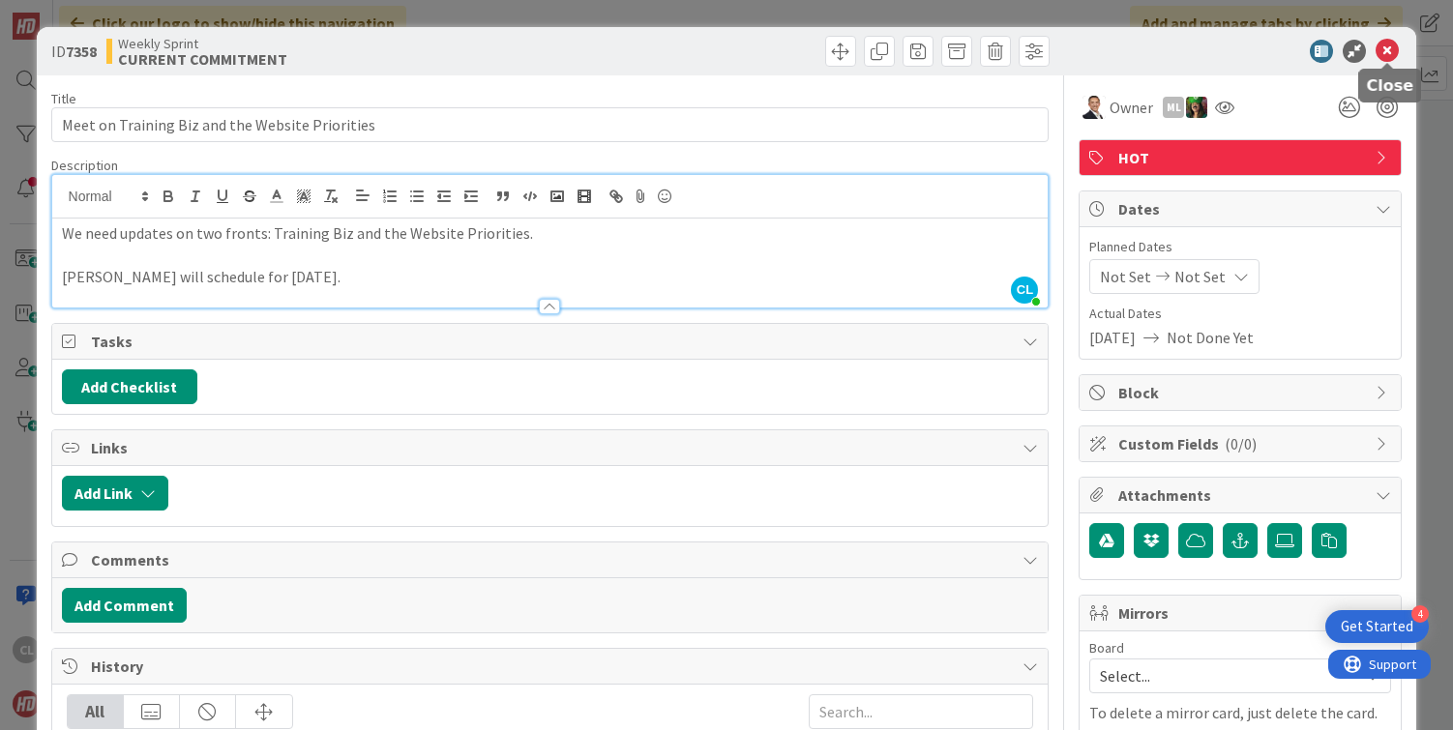
click at [1380, 50] on icon at bounding box center [1387, 51] width 23 height 23
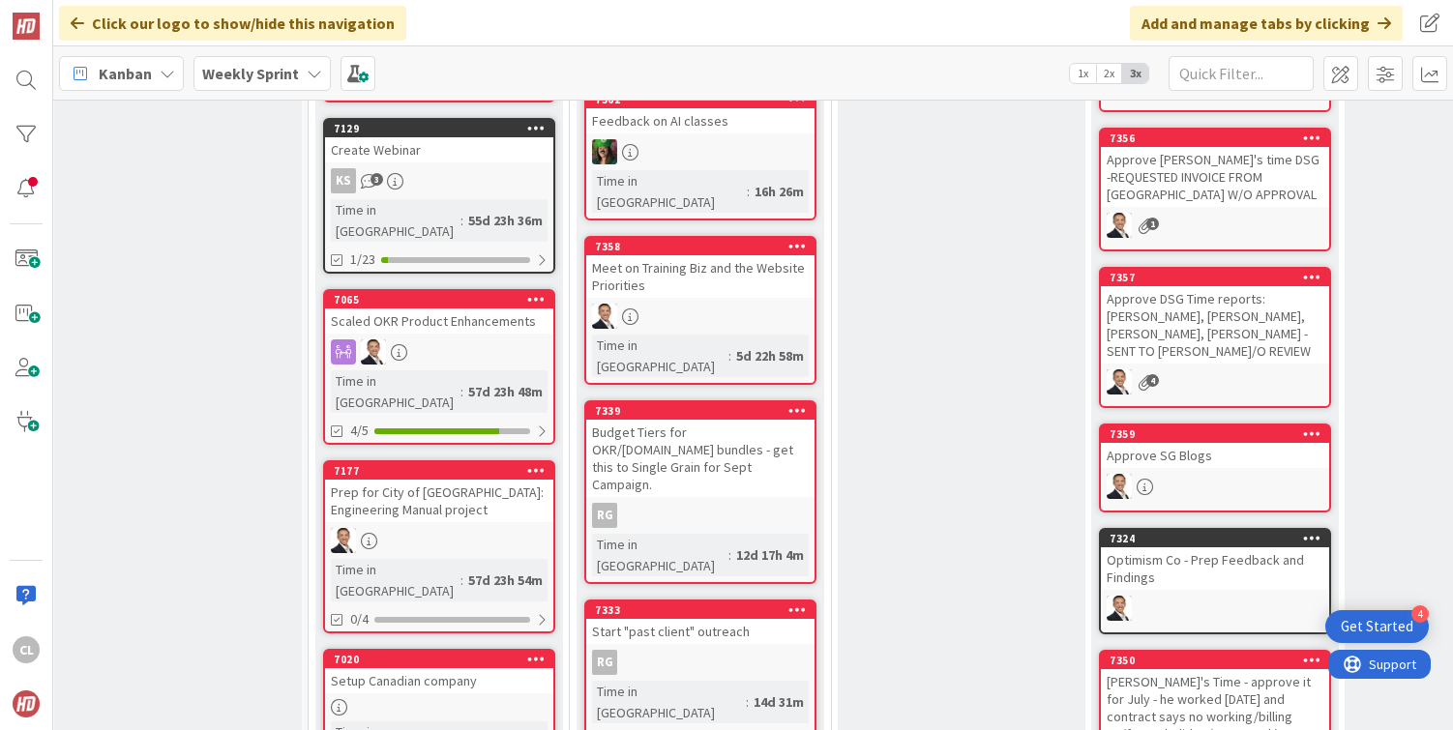
scroll to position [817, 6]
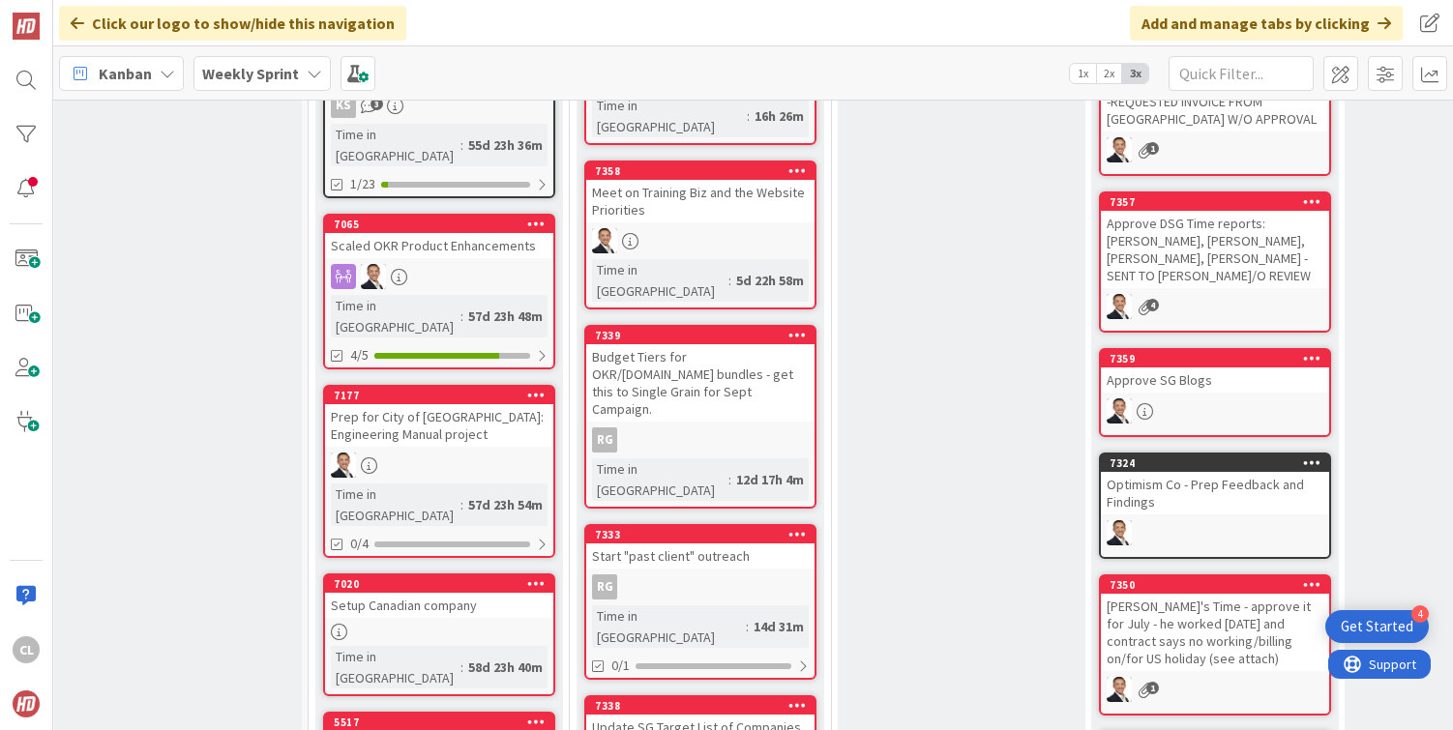
click at [698, 428] on div "RG" at bounding box center [700, 440] width 228 height 25
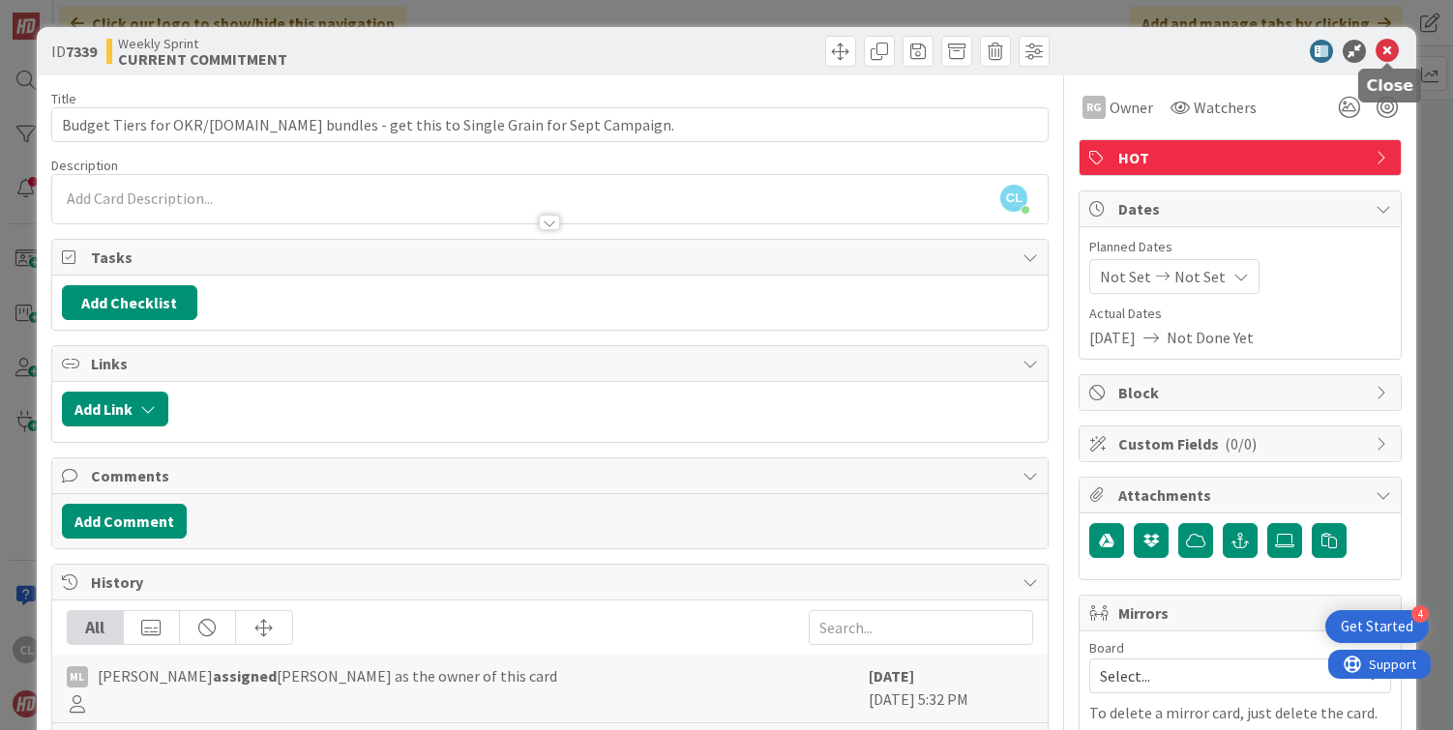
click at [1388, 45] on icon at bounding box center [1387, 51] width 23 height 23
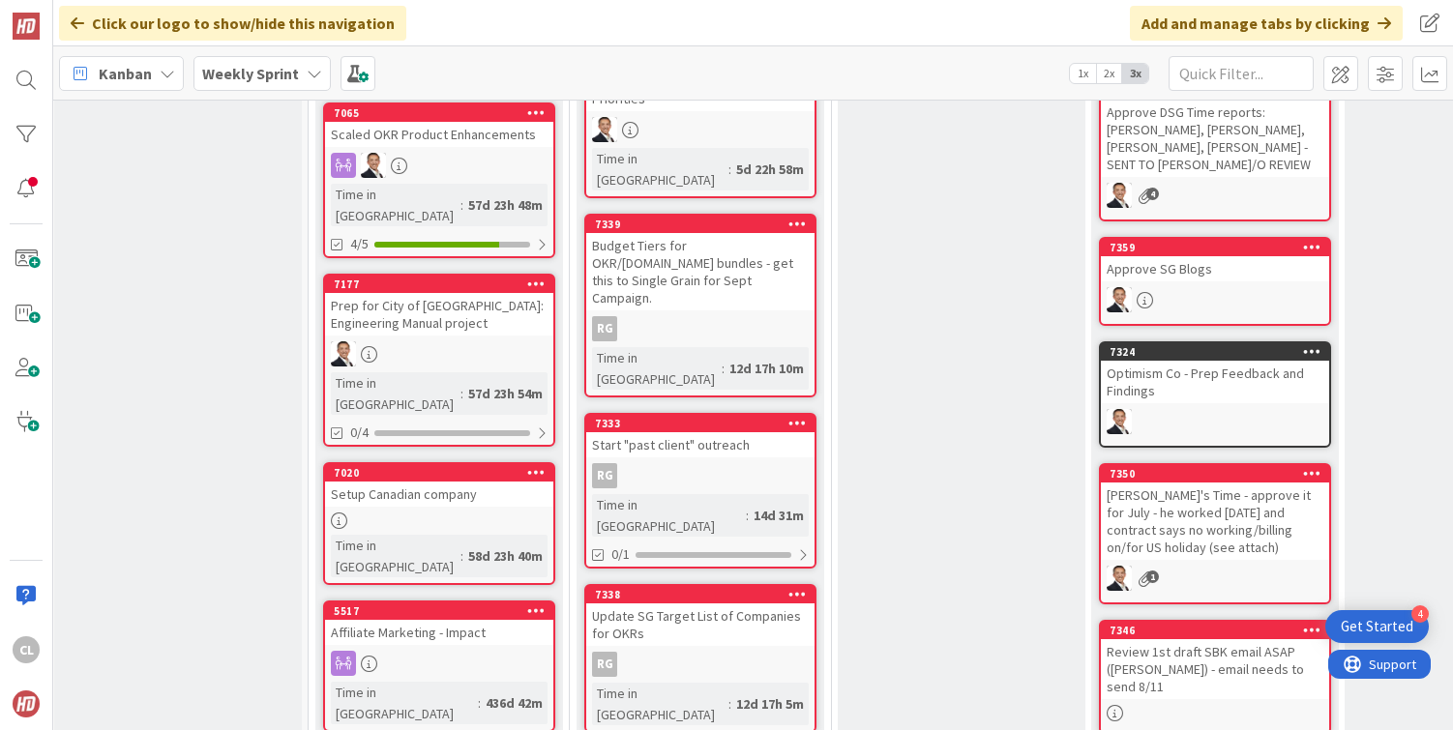
scroll to position [949, 6]
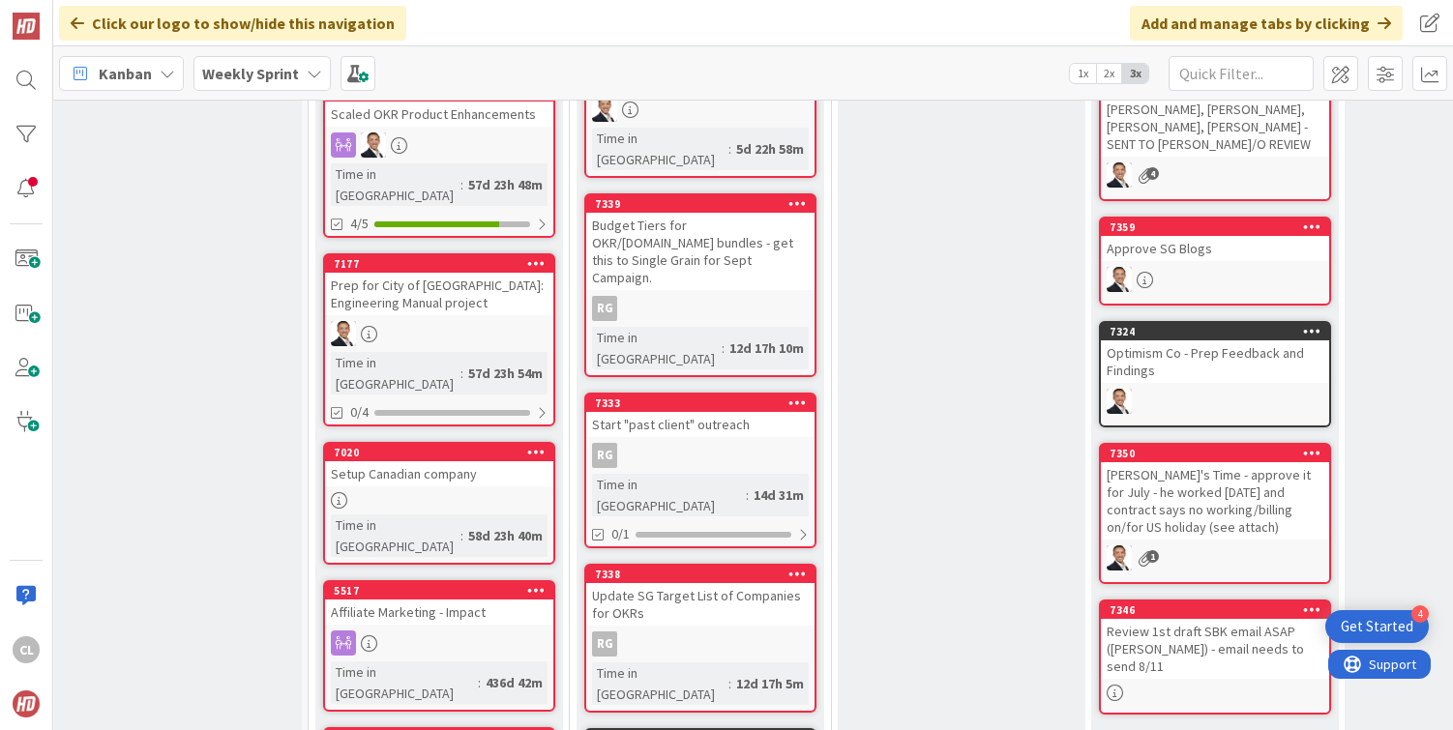
click at [697, 39] on div "Click our logo to show/hide this navigation Add and manage tabs by clicking" at bounding box center [753, 23] width 1400 height 46
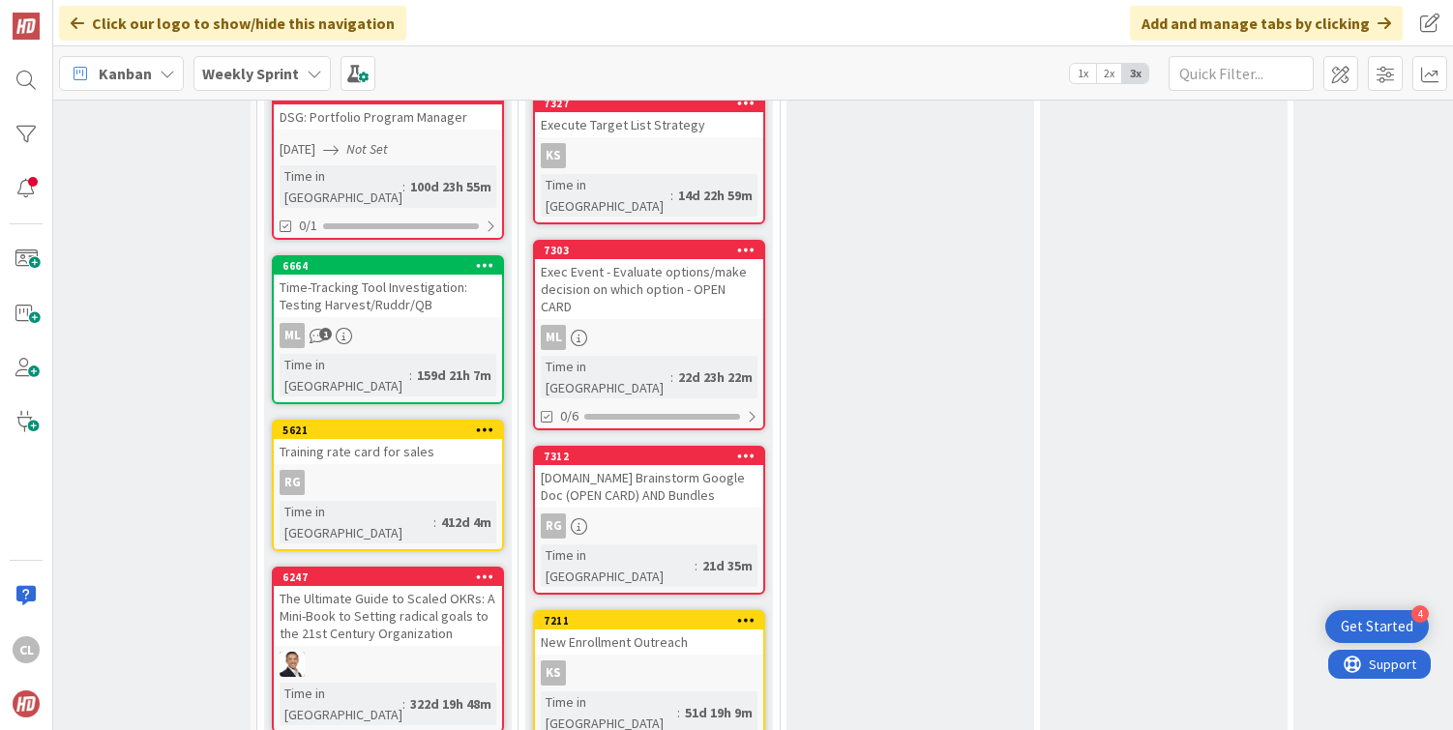
scroll to position [1776, 57]
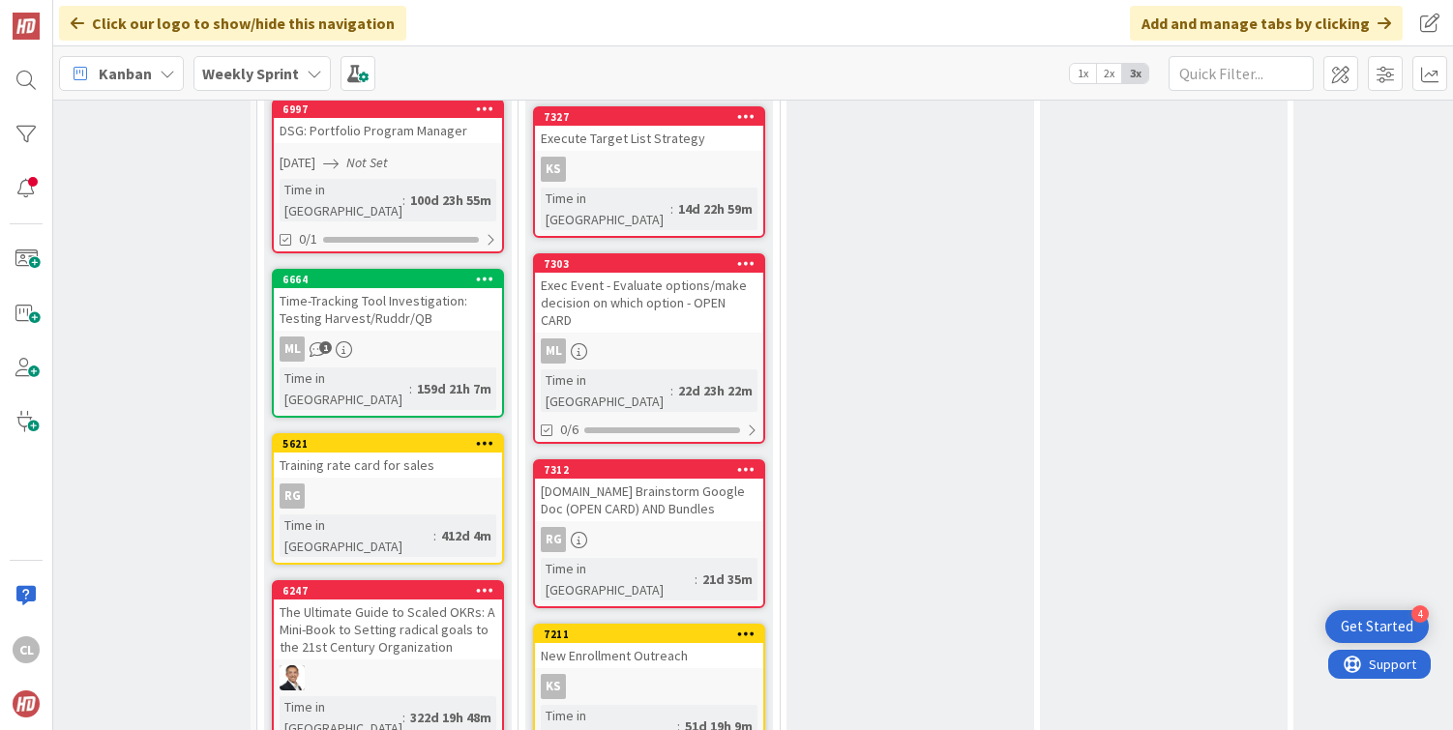
scroll to position [1744, 63]
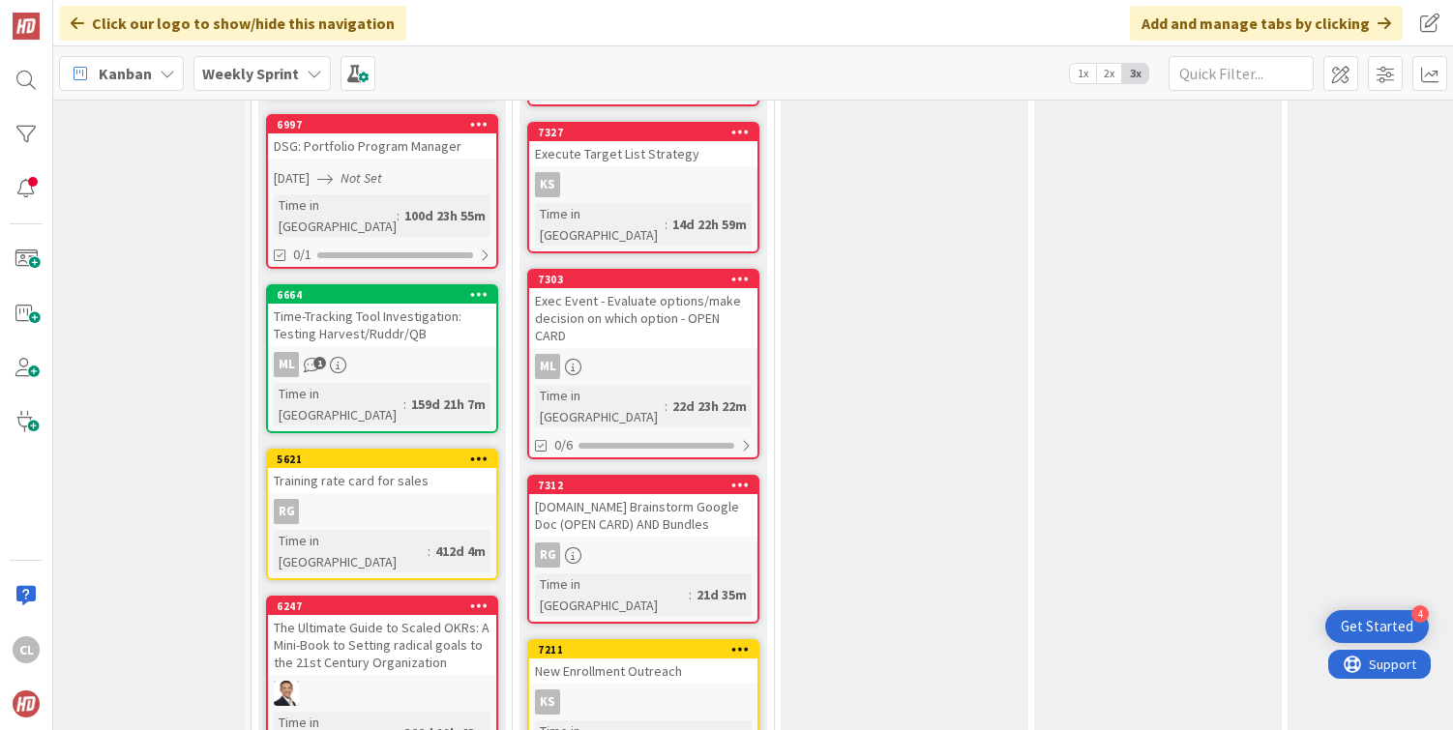
click at [665, 494] on div "[DOMAIN_NAME] Brainstorm Google Doc (OPEN CARD) AND Bundles" at bounding box center [643, 515] width 228 height 43
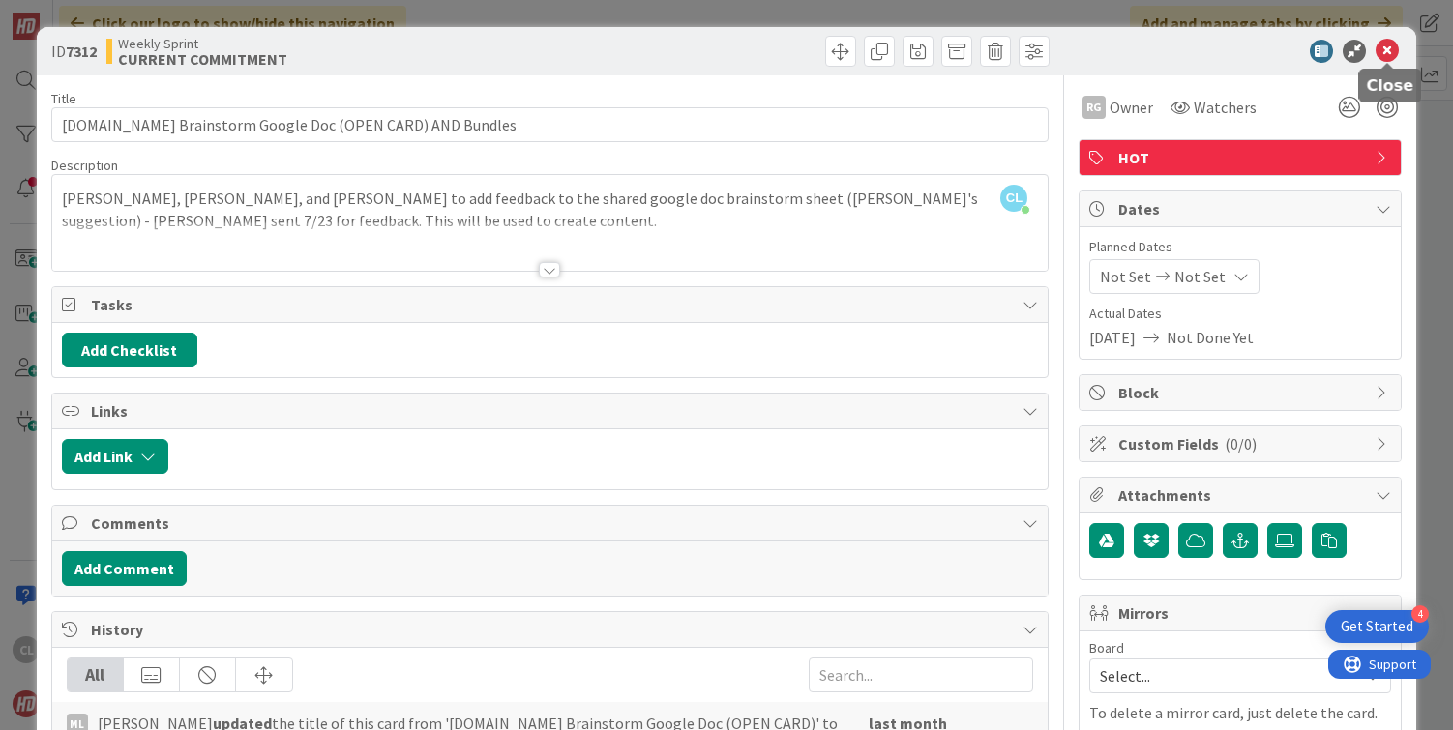
click at [1392, 47] on icon at bounding box center [1387, 51] width 23 height 23
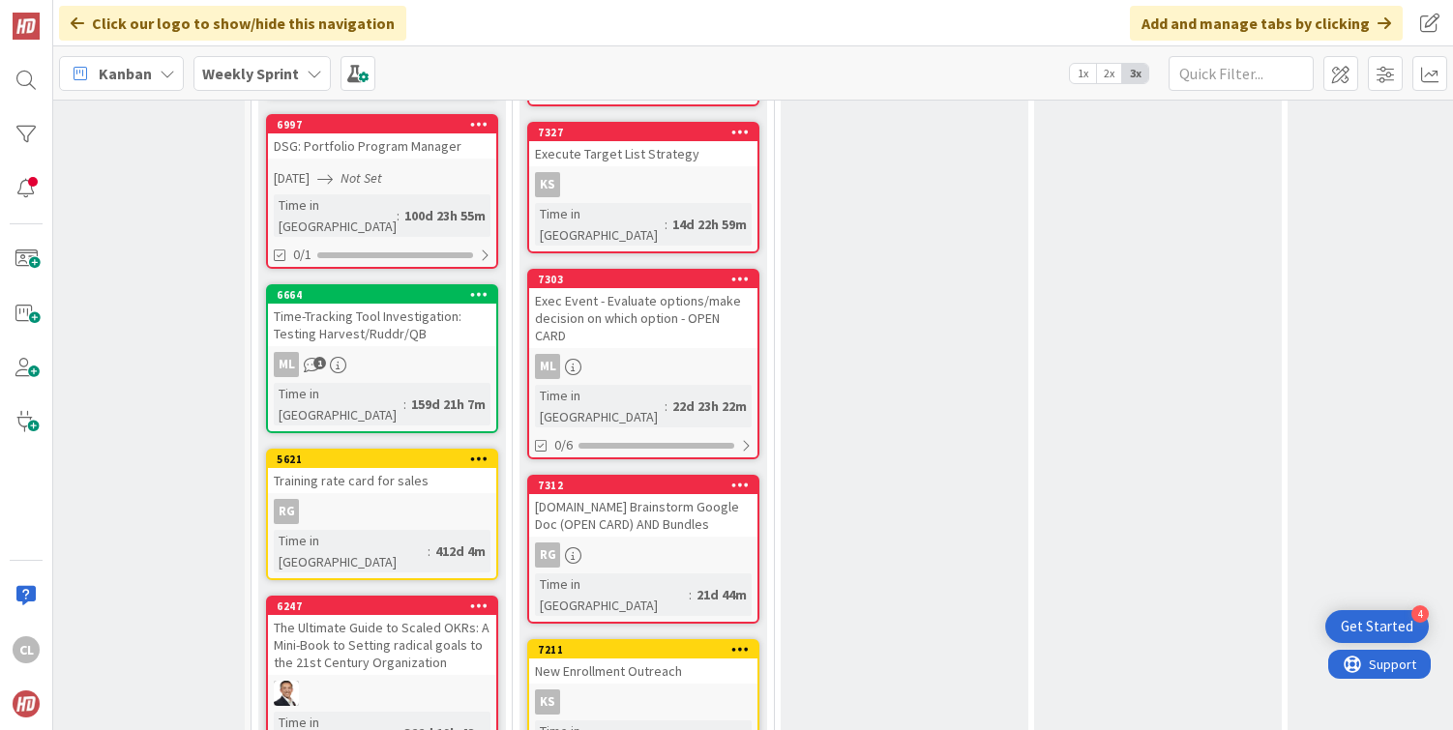
click at [733, 478] on icon at bounding box center [740, 485] width 18 height 14
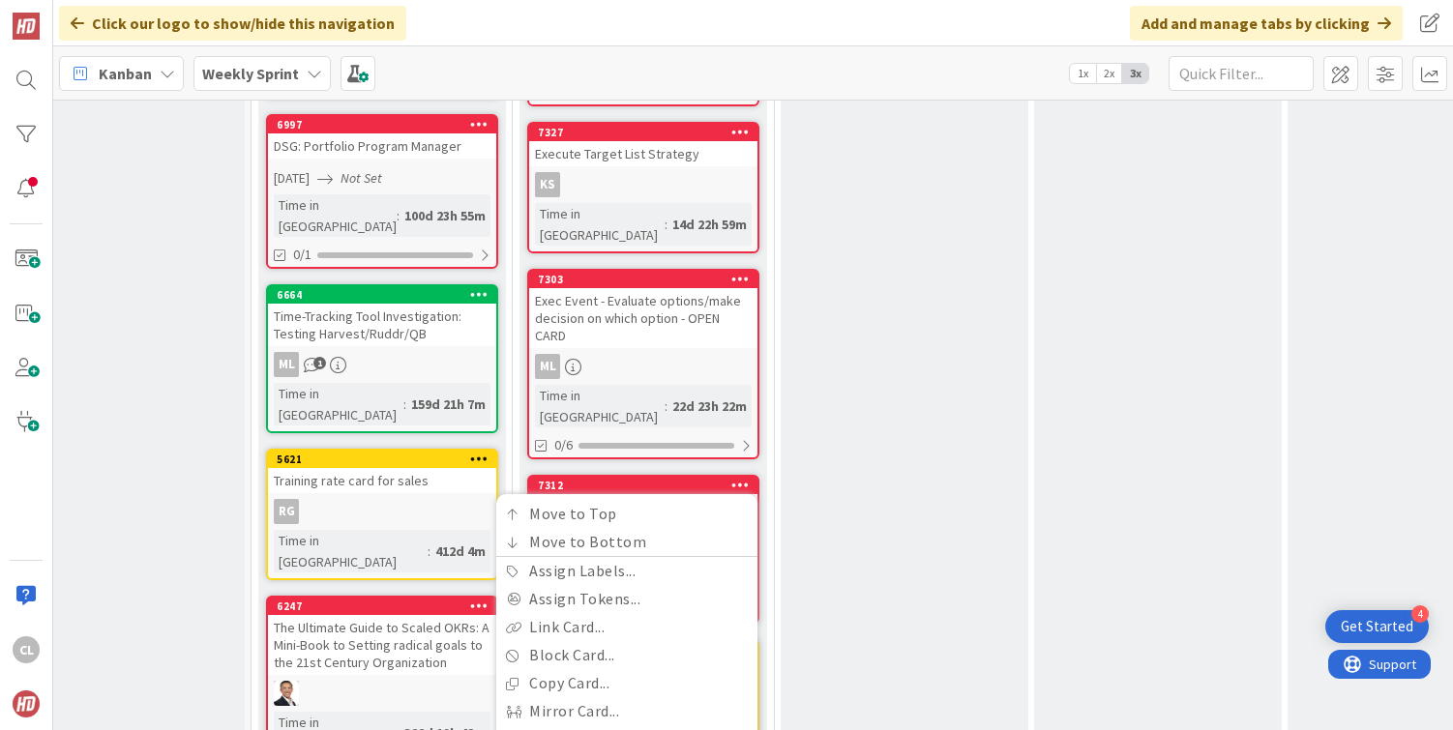
click at [899, 448] on div "VERIFY Add Card... 7347 Review CSM & CSPO Renewal email (Stacey) 7348 Approve H…" at bounding box center [905, 539] width 248 height 4166
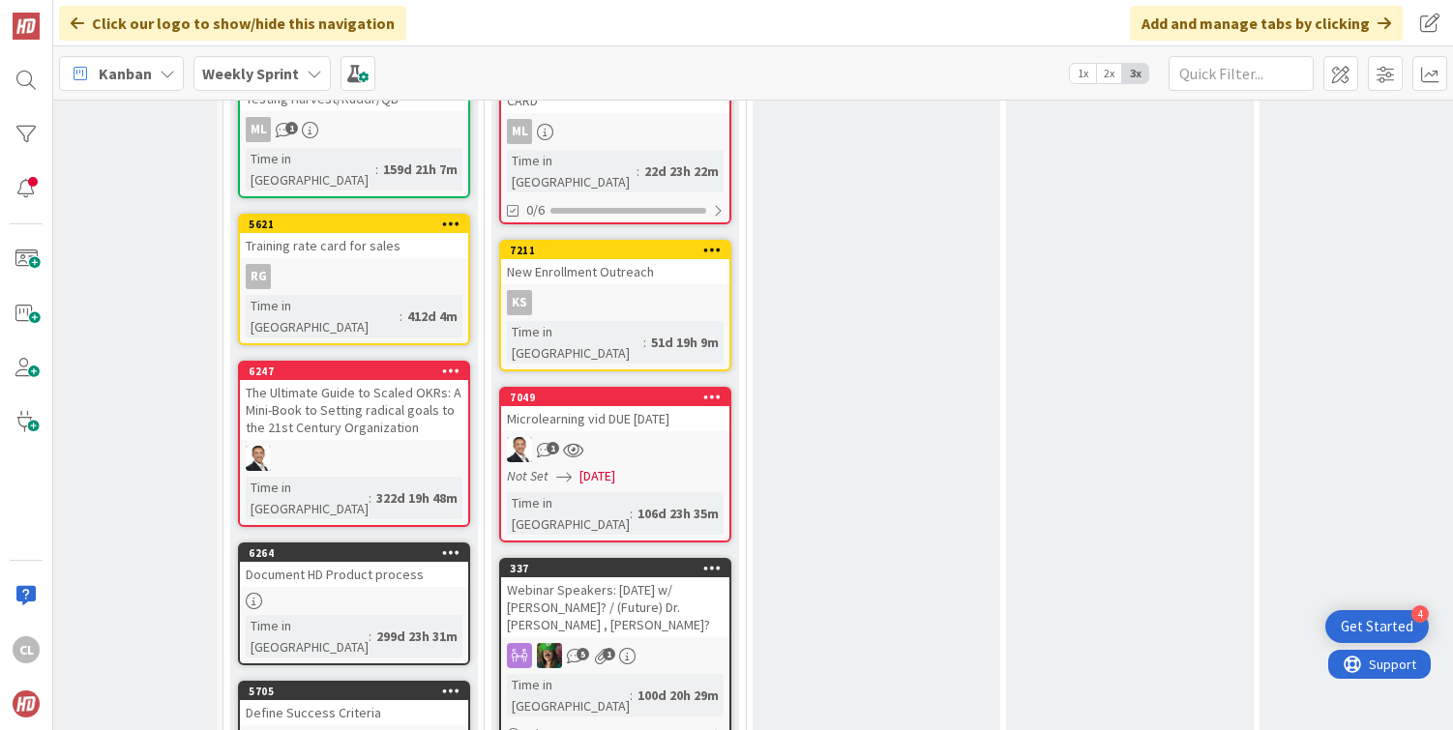
scroll to position [1977, 91]
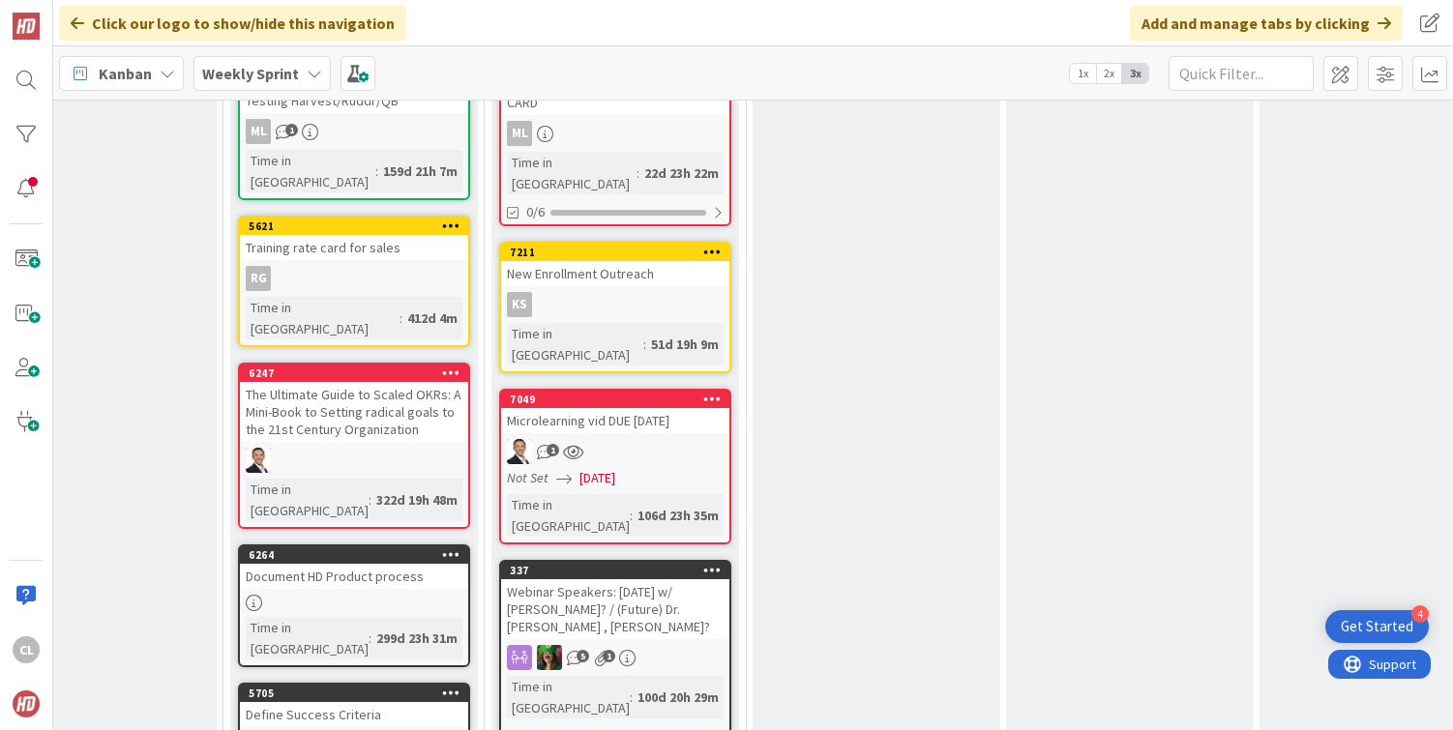
click at [656, 408] on div "Microlearning vid DUE THURSDAY 7/31" at bounding box center [615, 420] width 228 height 25
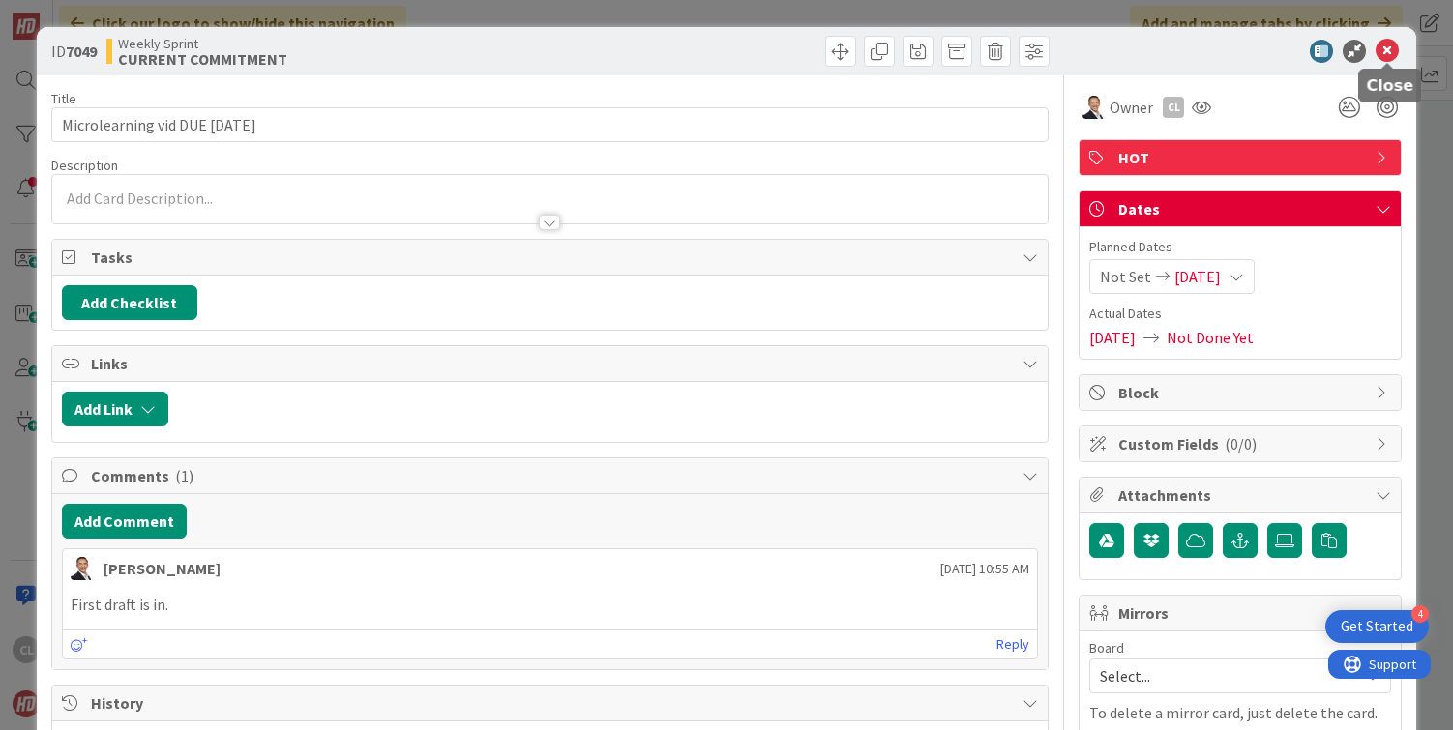
click at [1387, 52] on icon at bounding box center [1387, 51] width 23 height 23
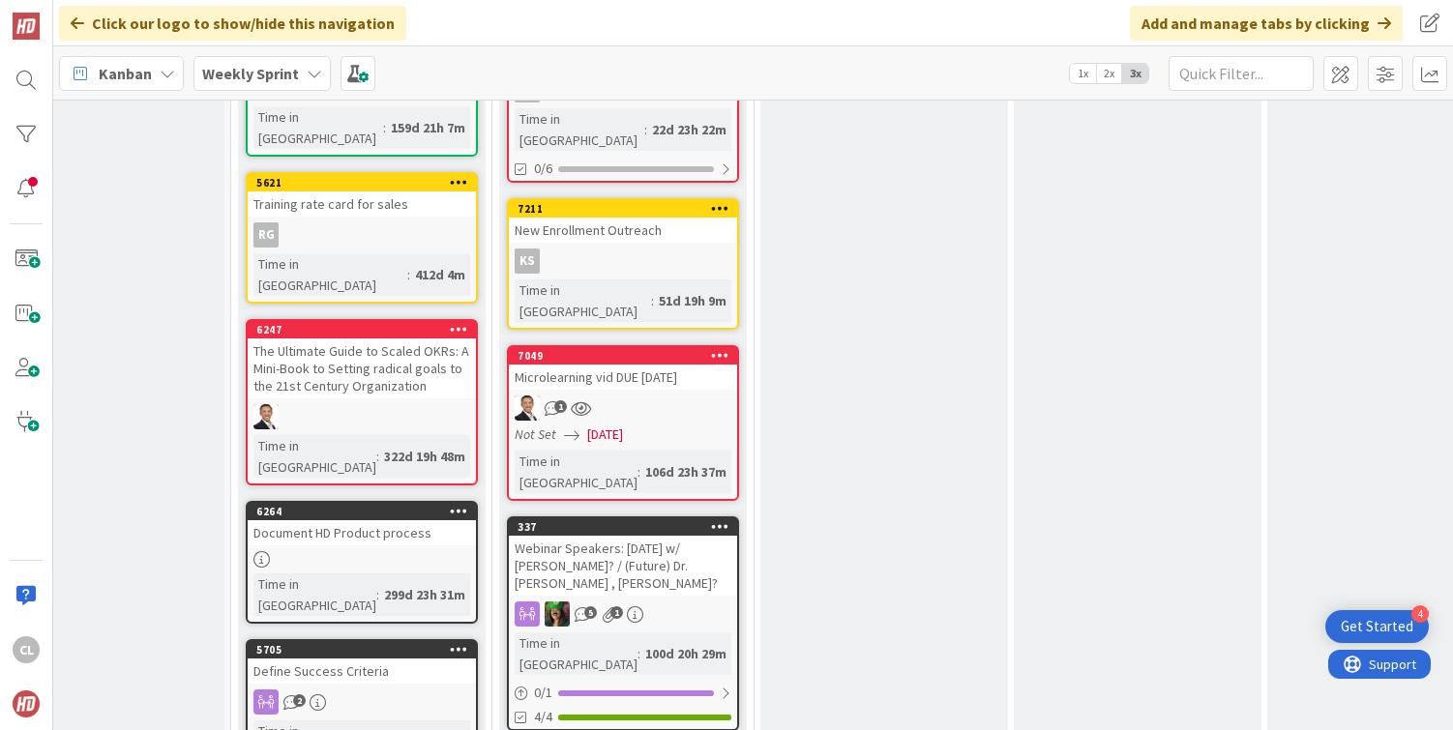
scroll to position [2047, 83]
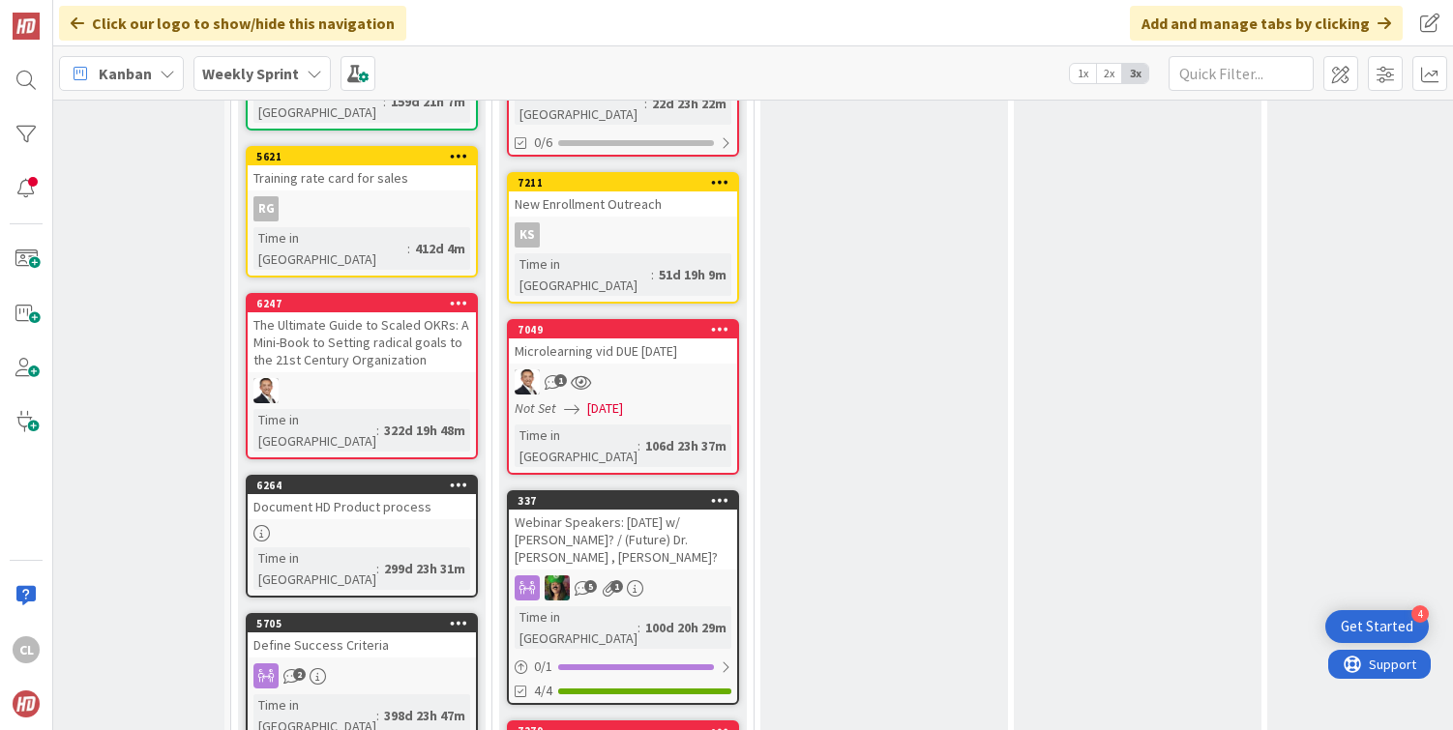
click at [782, 399] on div "VERIFY Add Card... 7347 Review CSM & CSPO Renewal email (Stacey) 7348 Approve H…" at bounding box center [884, 153] width 248 height 4001
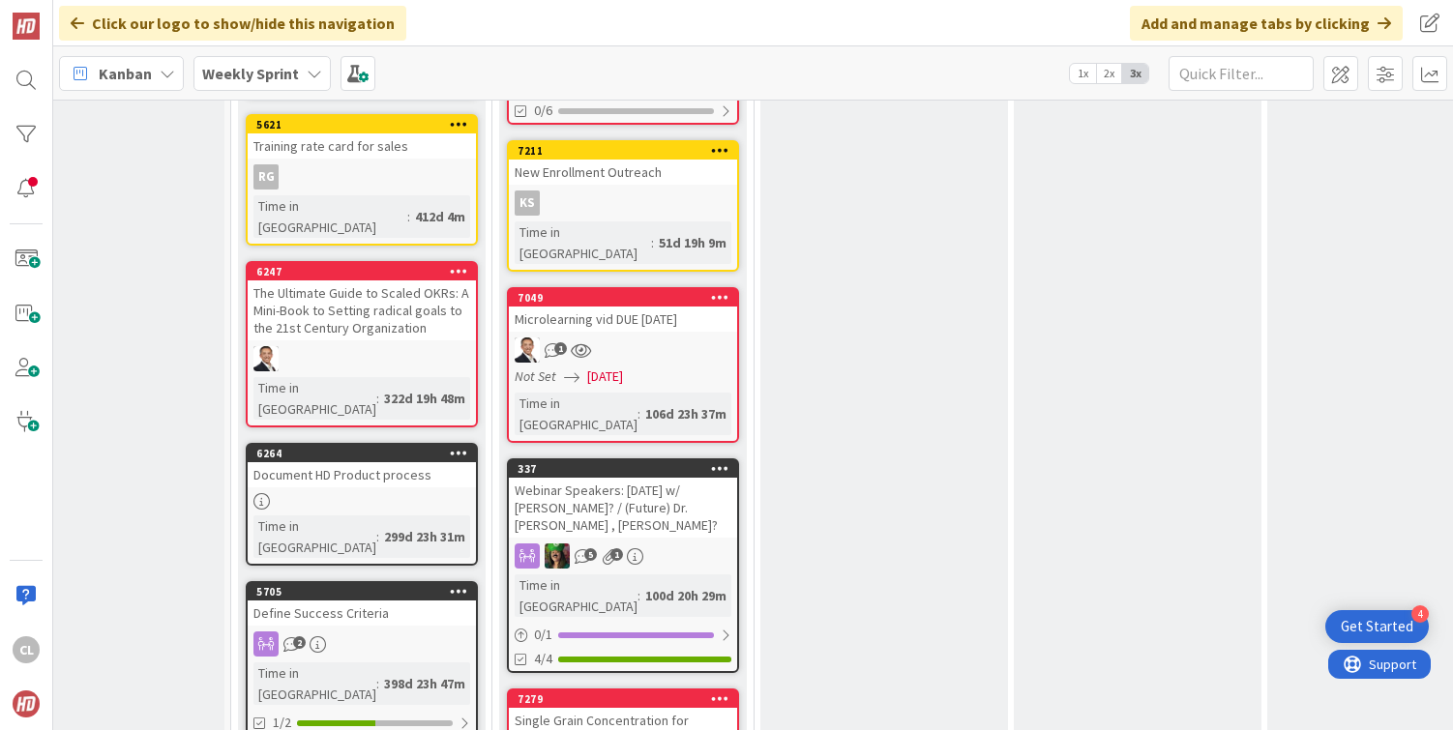
scroll to position [2088, 82]
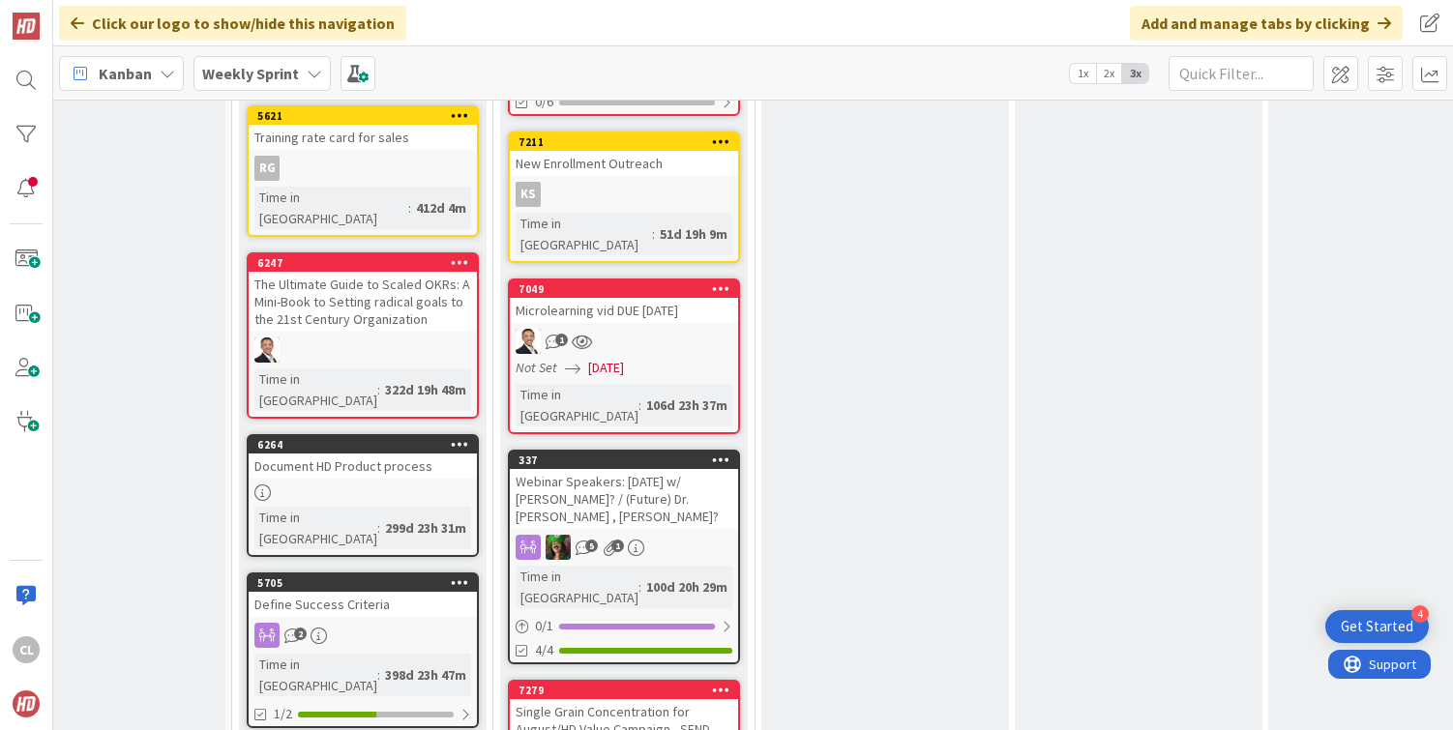
click at [693, 699] on div "Single Grain Concentration for August/HD Value Campaign - SEND 8/12; Natalie to…" at bounding box center [624, 737] width 228 height 77
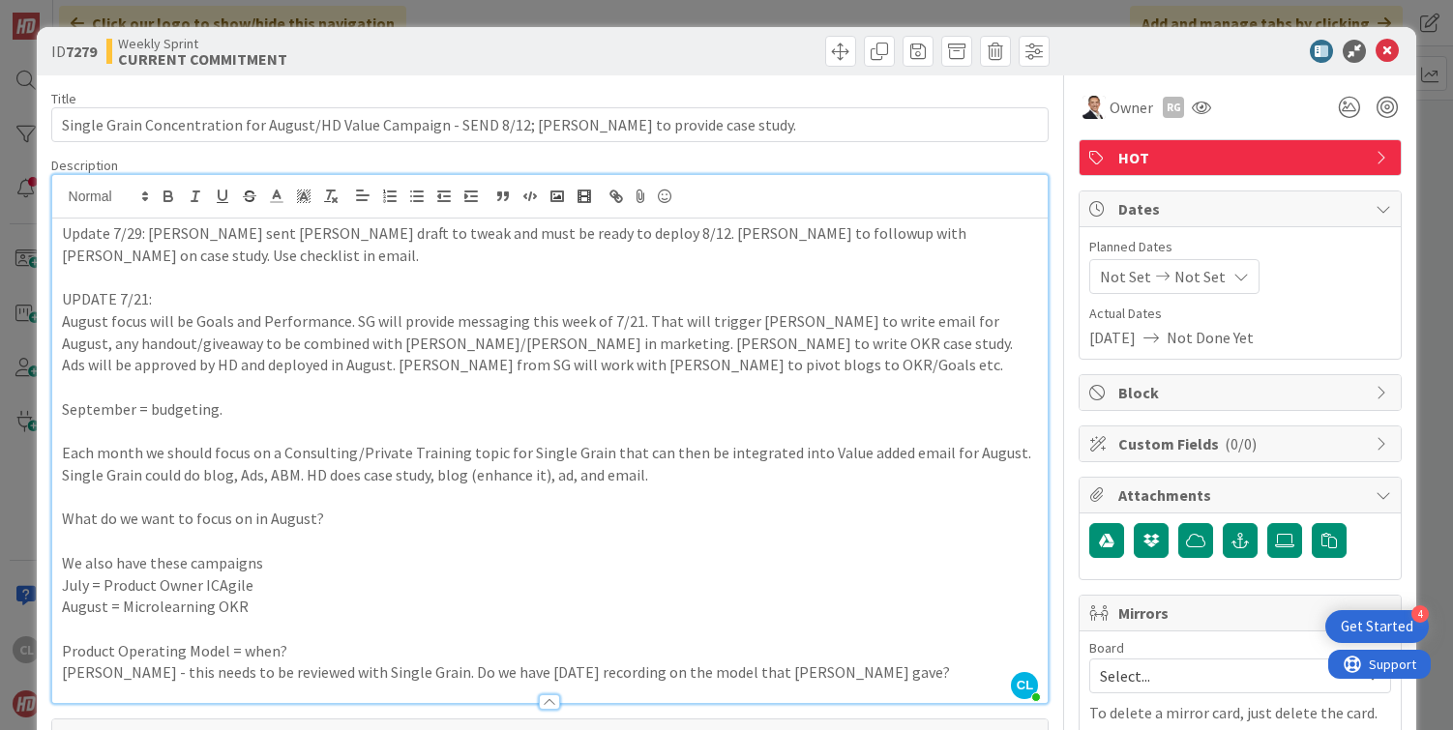
click at [480, 218] on div "CL Cameron Louie just joined Update 7/29: Ron sent Stacey draft to tweak and mu…" at bounding box center [550, 439] width 996 height 528
click at [1385, 53] on icon at bounding box center [1387, 51] width 23 height 23
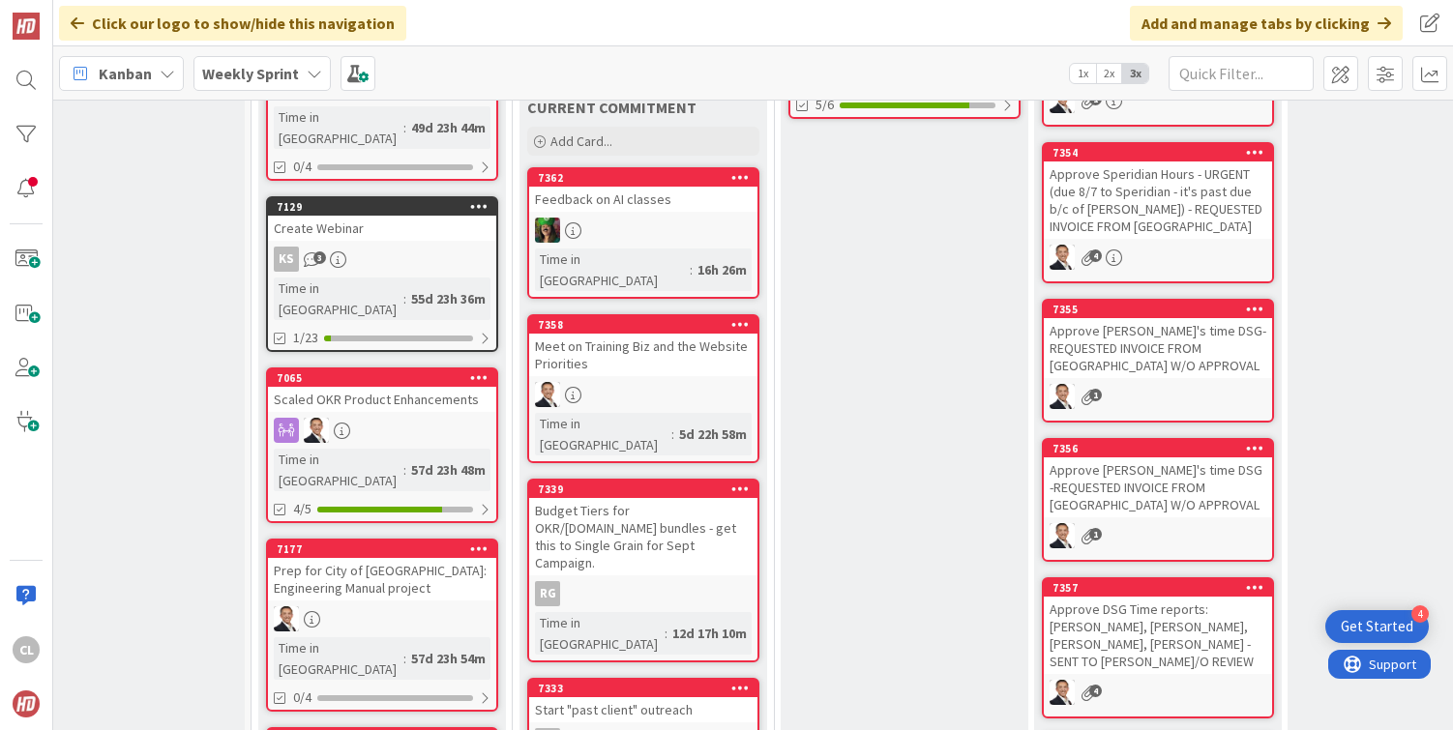
scroll to position [0, 63]
